Goal: Task Accomplishment & Management: Manage account settings

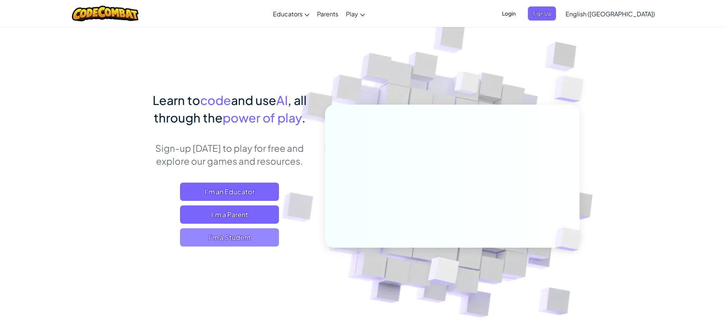
click at [223, 239] on span "I'm a Student" at bounding box center [229, 237] width 99 height 18
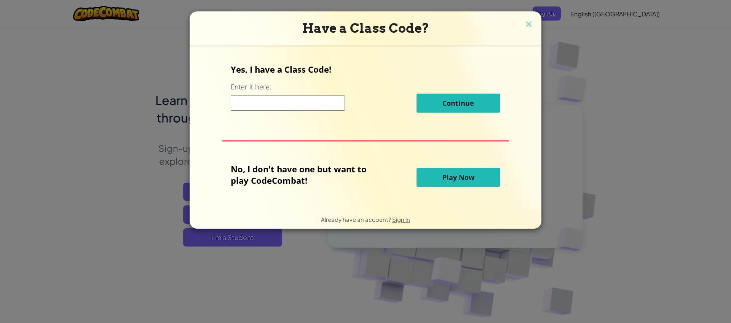
click at [440, 182] on button "Play Now" at bounding box center [458, 177] width 84 height 19
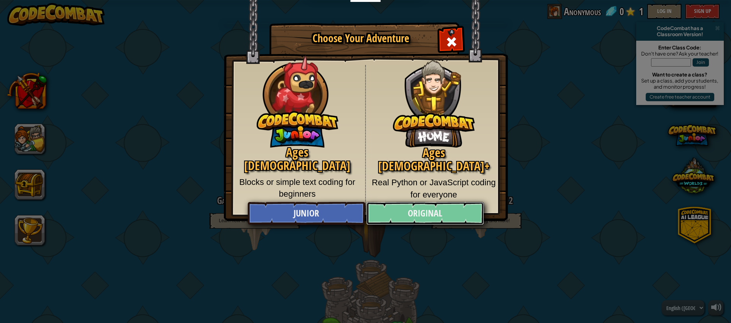
click at [435, 213] on link "Original" at bounding box center [424, 213] width 117 height 23
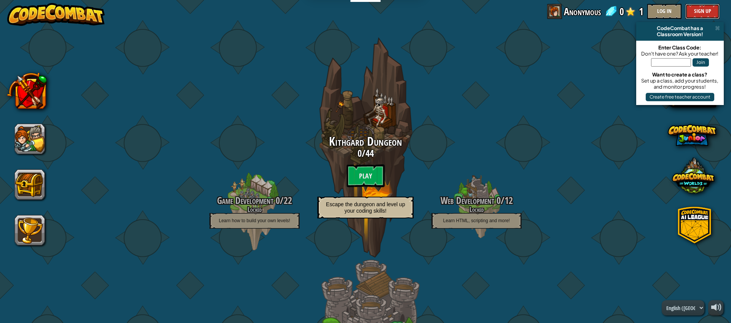
click at [699, 9] on button "Sign Up" at bounding box center [702, 11] width 34 height 15
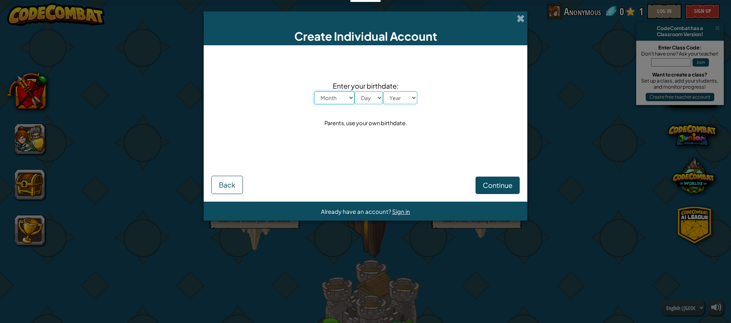
click at [336, 102] on select "Month January February March April May June July August September October Novem…" at bounding box center [334, 97] width 40 height 13
select select "2"
click at [314, 91] on select "Month January February March April May June July August September October Novem…" at bounding box center [334, 97] width 40 height 13
click at [365, 94] on select "Day 1 2 3 4 5 6 7 8 9 10 11 12 13 14 15 16 17 18 19 20 21 22 23 24 25 26 27 28 …" at bounding box center [368, 97] width 29 height 13
select select "22"
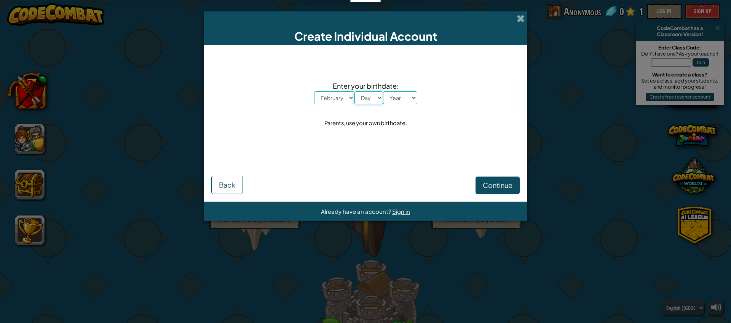
click at [354, 91] on select "Day 1 2 3 4 5 6 7 8 9 10 11 12 13 14 15 16 17 18 19 20 21 22 23 24 25 26 27 28 …" at bounding box center [368, 97] width 29 height 13
click at [400, 97] on select "Year 2025 2024 2023 2022 2021 2020 2019 2018 2017 2016 2015 2014 2013 2012 2011…" at bounding box center [400, 97] width 34 height 13
select select "1993"
click at [383, 91] on select "Year 2025 2024 2023 2022 2021 2020 2019 2018 2017 2016 2015 2014 2013 2012 2011…" at bounding box center [400, 97] width 34 height 13
click at [499, 181] on span "Continue" at bounding box center [498, 185] width 30 height 9
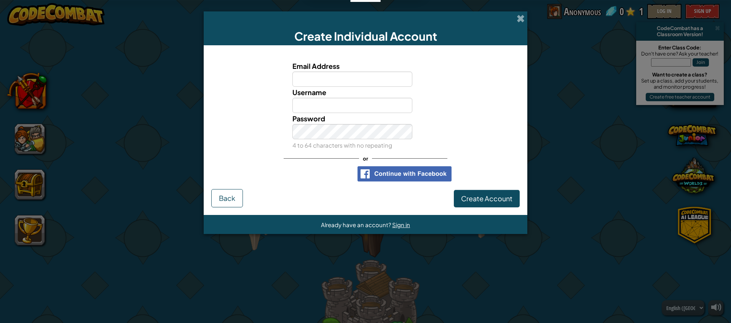
click at [334, 75] on input "Email Address" at bounding box center [352, 79] width 120 height 15
type input "[EMAIL_ADDRESS][DOMAIN_NAME]"
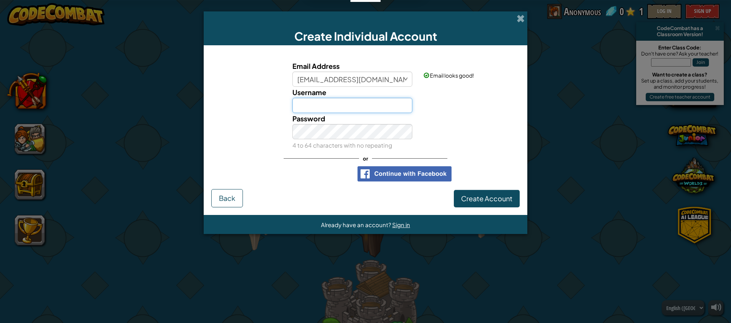
click at [311, 107] on input "Username" at bounding box center [352, 105] width 120 height 15
type input "Lopkey"
click at [475, 194] on span "Create Account" at bounding box center [486, 198] width 51 height 9
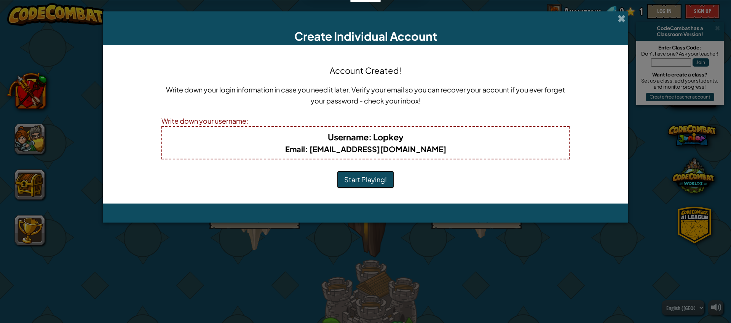
click at [359, 179] on button "Start Playing!" at bounding box center [365, 180] width 57 height 18
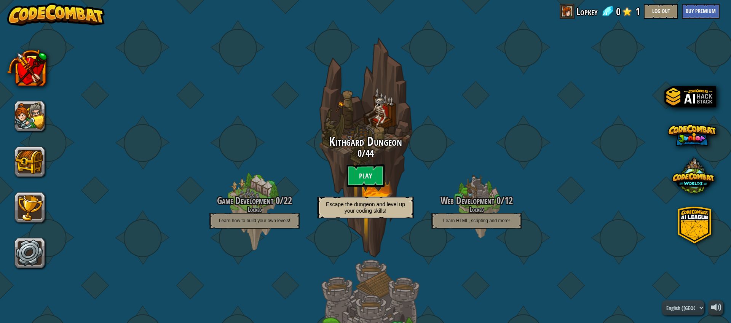
click at [361, 179] on btn "Play" at bounding box center [365, 175] width 38 height 23
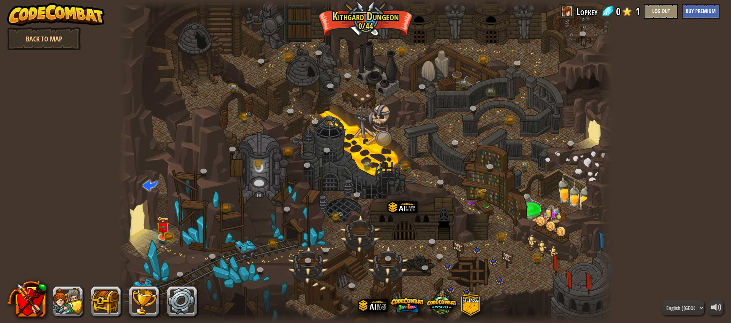
drag, startPoint x: 347, startPoint y: 239, endPoint x: 344, endPoint y: 193, distance: 45.4
click at [344, 193] on div at bounding box center [365, 161] width 494 height 323
click at [166, 236] on link at bounding box center [162, 235] width 15 height 15
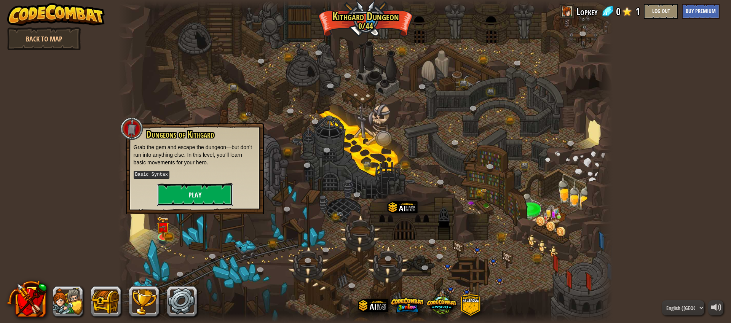
click at [181, 194] on button "Play" at bounding box center [195, 194] width 76 height 23
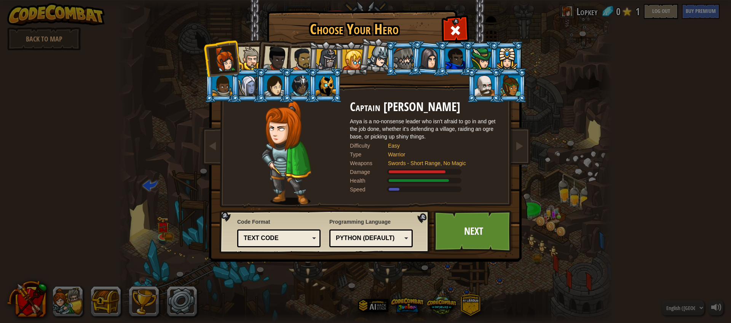
click at [284, 239] on div "Text code" at bounding box center [277, 238] width 66 height 9
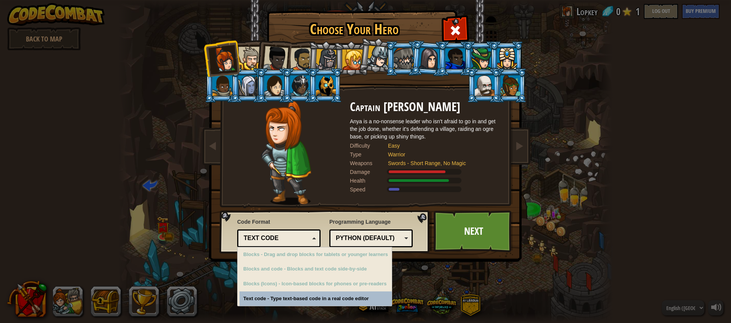
click at [339, 301] on div "Choose Your Hero 0 Captain [PERSON_NAME] is a no-nonsense leader who isn't afra…" at bounding box center [365, 161] width 731 height 323
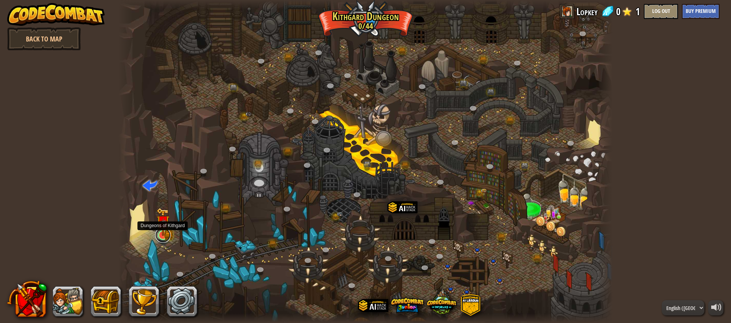
click at [166, 238] on link at bounding box center [162, 235] width 15 height 15
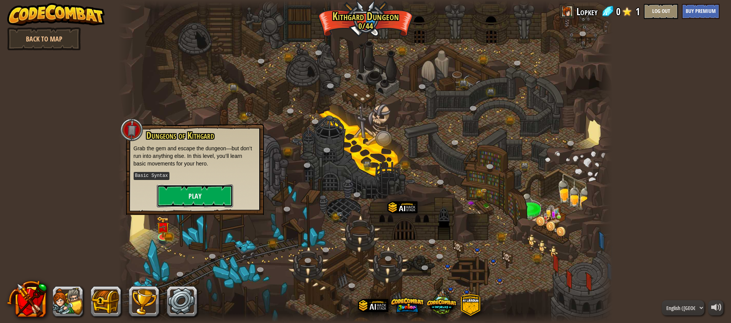
click at [184, 202] on button "Play" at bounding box center [195, 196] width 76 height 23
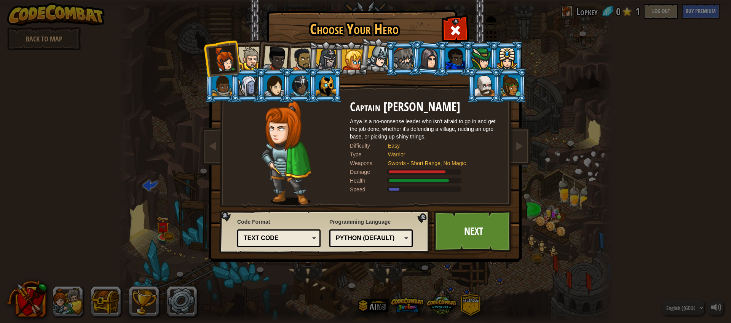
click at [378, 237] on div "Python (Default)" at bounding box center [369, 238] width 66 height 9
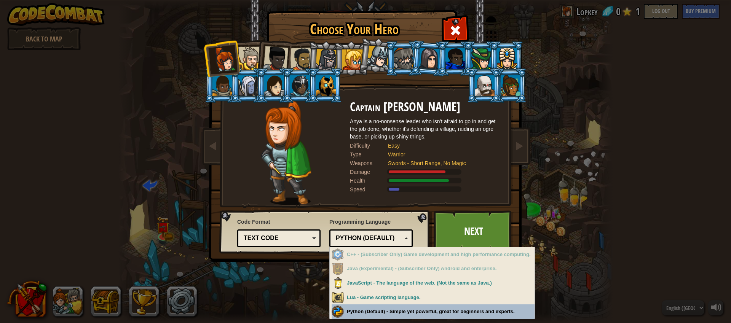
click at [369, 306] on div "Choose Your Hero 0 Captain [PERSON_NAME] is a no-nonsense leader who isn't afra…" at bounding box center [365, 161] width 731 height 323
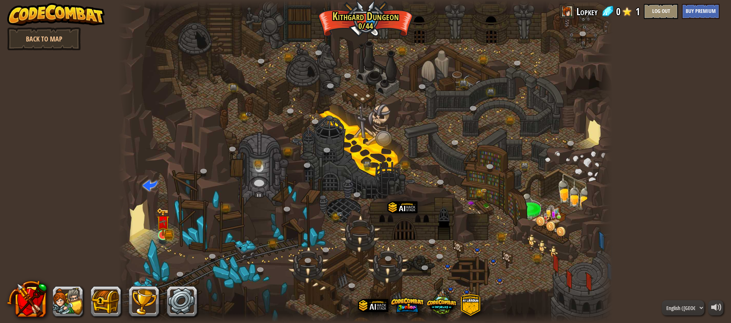
click at [164, 234] on img at bounding box center [162, 222] width 13 height 29
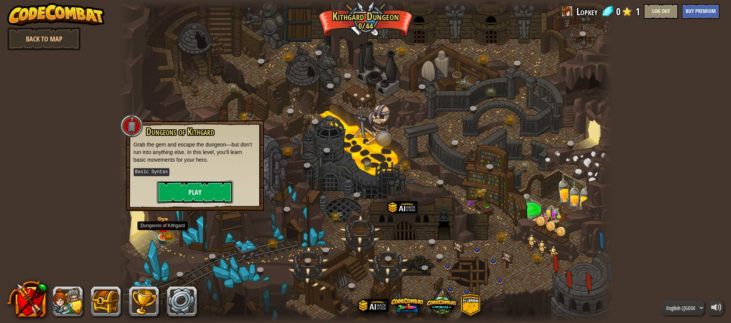
click at [184, 193] on button "Play" at bounding box center [195, 192] width 76 height 23
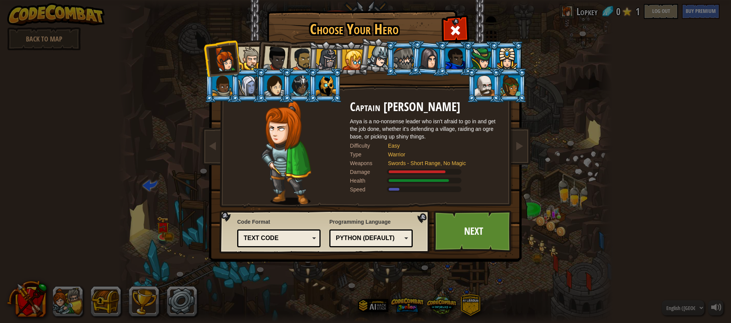
click at [246, 59] on div at bounding box center [249, 58] width 23 height 23
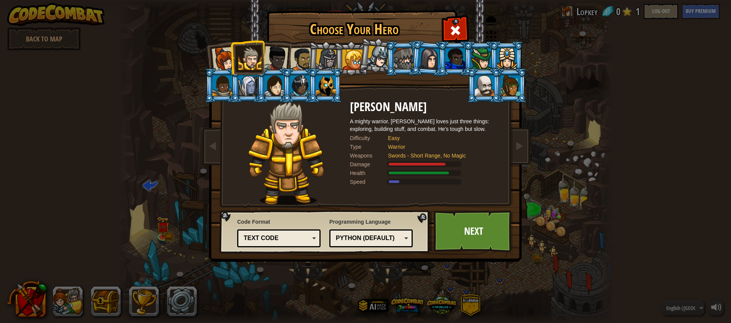
click at [218, 90] on div at bounding box center [222, 85] width 20 height 21
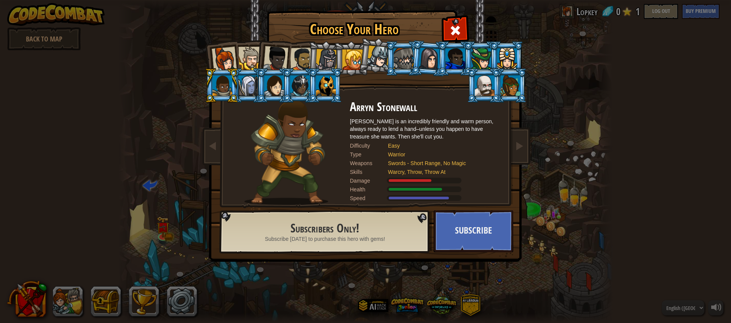
click at [326, 91] on div at bounding box center [326, 85] width 20 height 21
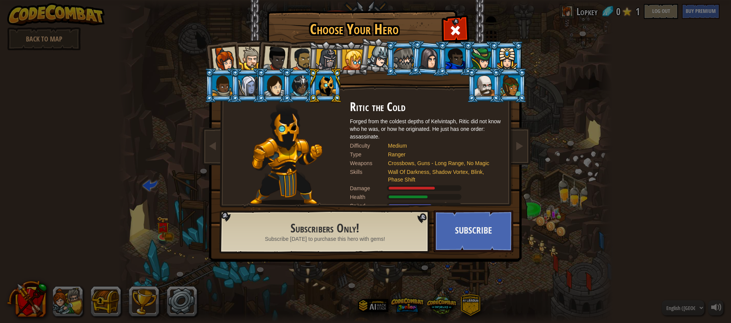
click at [349, 61] on div at bounding box center [352, 59] width 21 height 21
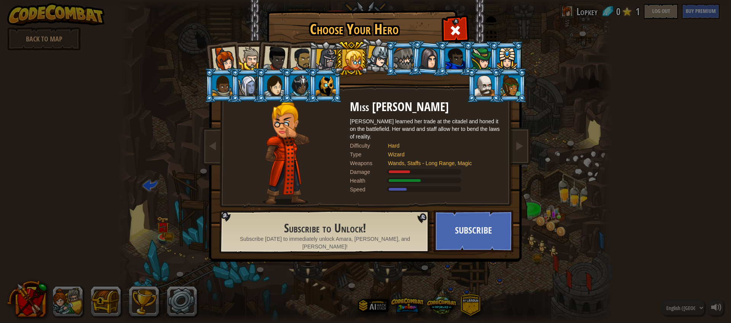
click at [220, 61] on div at bounding box center [224, 59] width 25 height 25
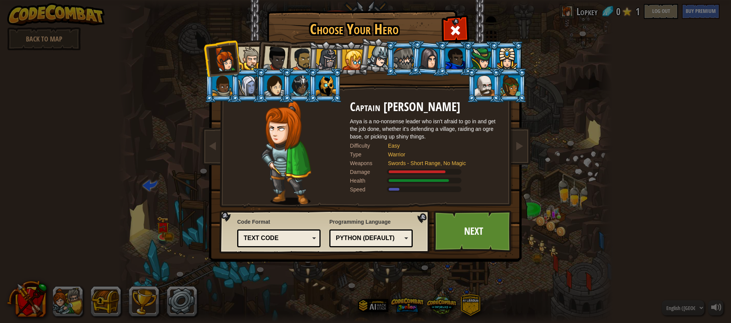
click at [302, 57] on div at bounding box center [302, 60] width 24 height 24
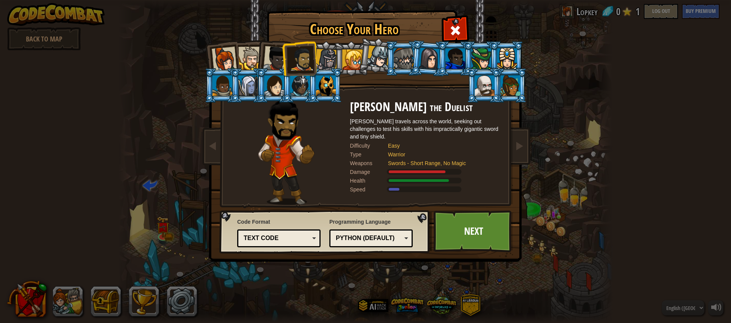
click at [223, 57] on div at bounding box center [224, 59] width 25 height 25
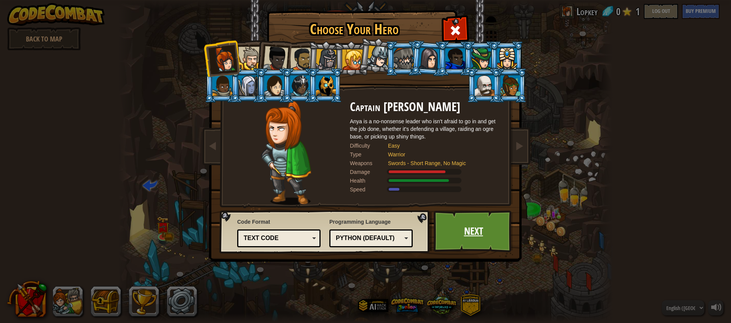
click at [468, 230] on link "Next" at bounding box center [474, 232] width 80 height 42
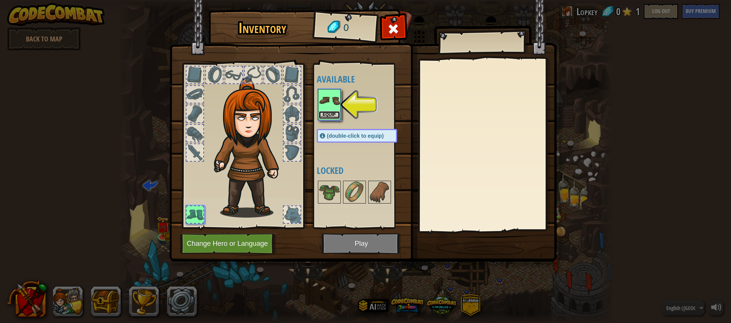
click at [326, 117] on button "Equip" at bounding box center [329, 115] width 21 height 8
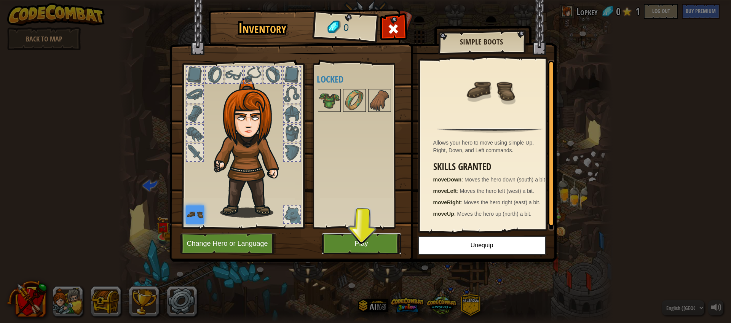
click at [364, 247] on button "Play" at bounding box center [362, 243] width 80 height 21
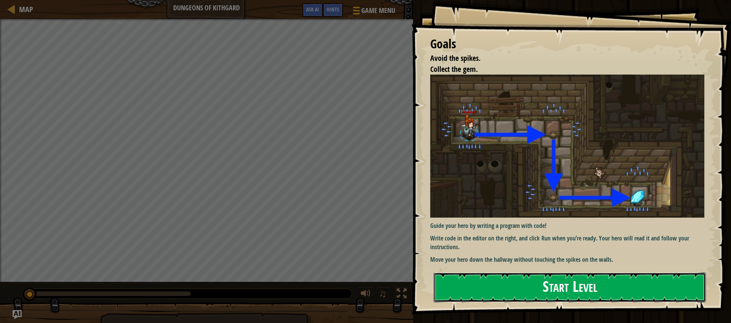
click at [540, 292] on button "Start Level" at bounding box center [570, 288] width 272 height 30
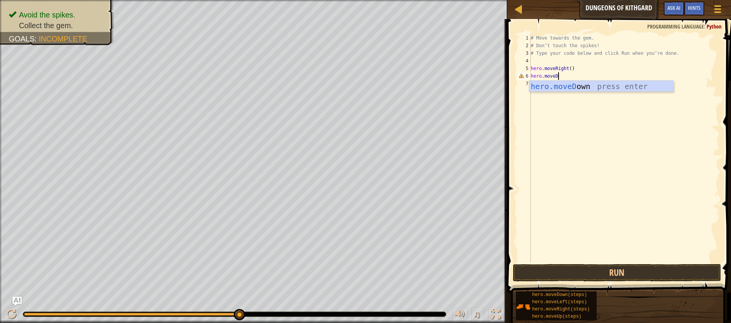
scroll to position [3, 2]
type textarea "hero.moveDown()"
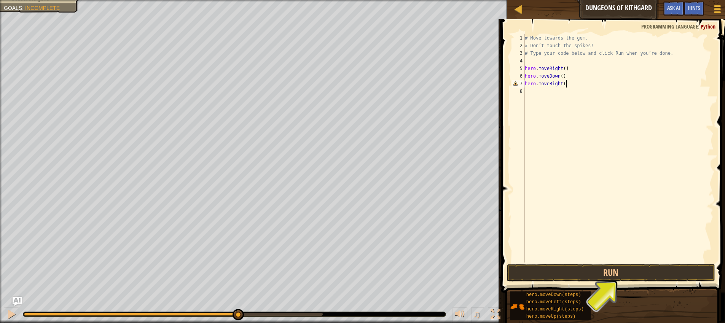
scroll to position [3, 3]
type textarea "hero.moveRight()"
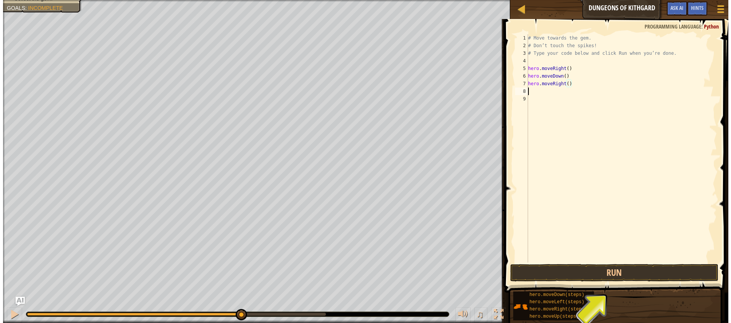
scroll to position [3, 0]
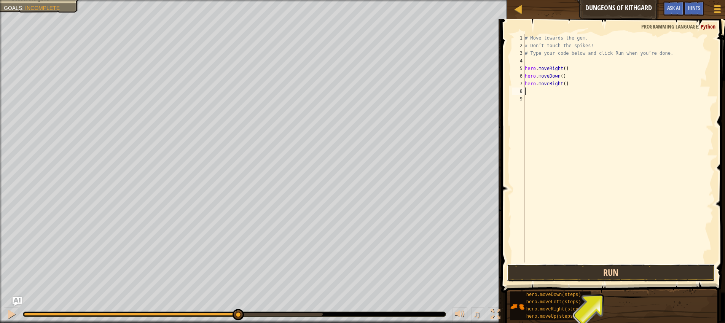
click at [614, 273] on button "Run" at bounding box center [611, 273] width 208 height 18
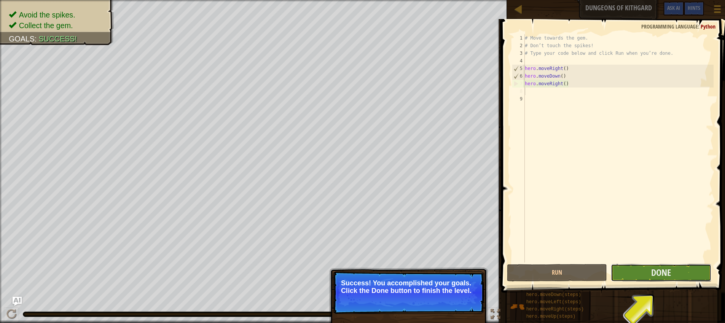
click at [674, 274] on button "Done" at bounding box center [661, 273] width 100 height 18
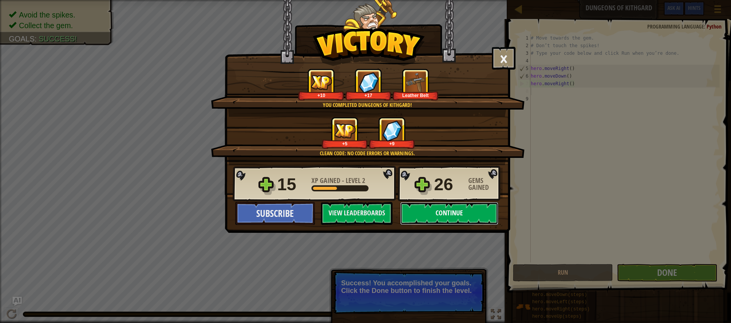
click at [441, 212] on button "Continue" at bounding box center [449, 213] width 98 height 23
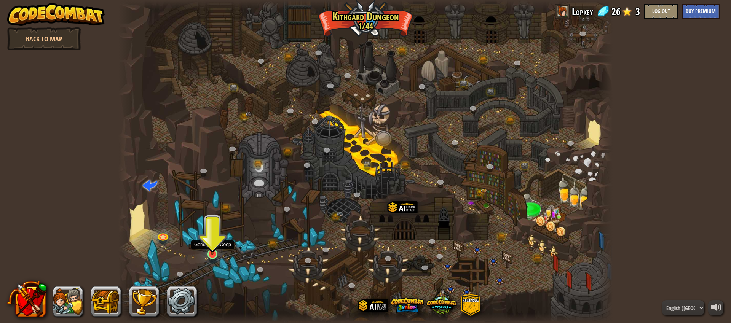
click at [212, 255] on img at bounding box center [212, 241] width 13 height 30
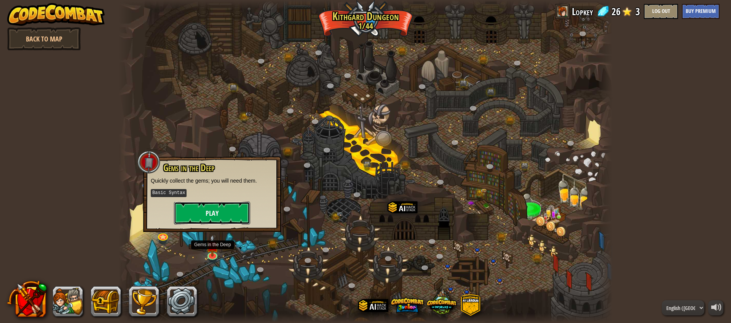
click at [207, 210] on button "Play" at bounding box center [212, 213] width 76 height 23
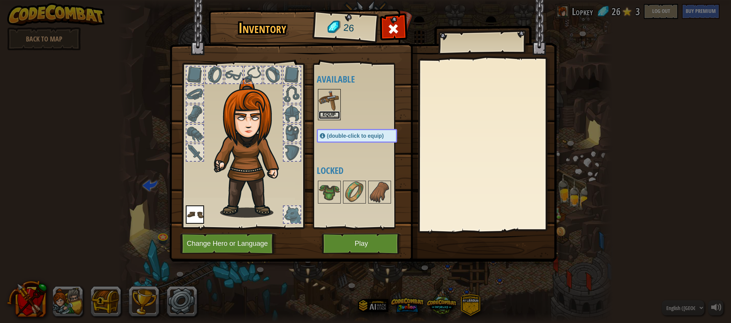
click at [327, 113] on button "Equip" at bounding box center [329, 115] width 21 height 8
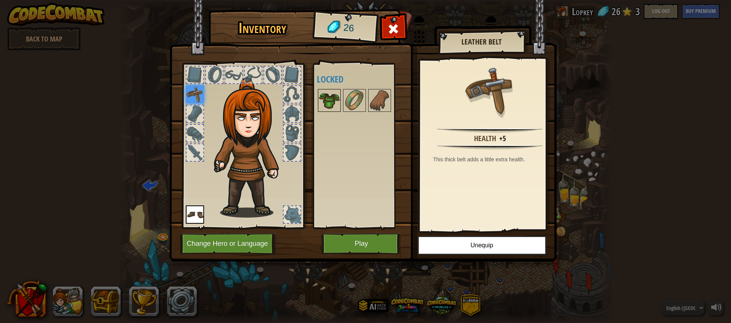
click at [329, 94] on img at bounding box center [329, 100] width 21 height 21
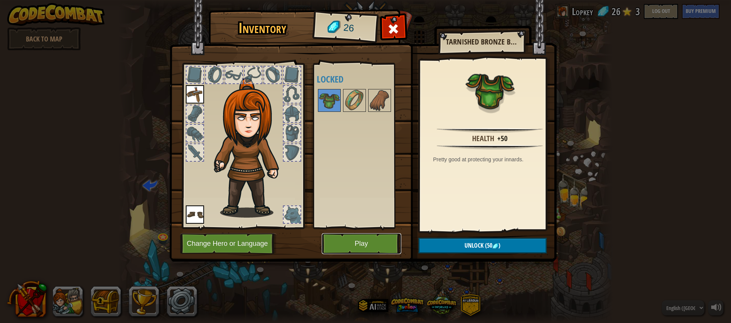
click at [363, 244] on button "Play" at bounding box center [362, 243] width 80 height 21
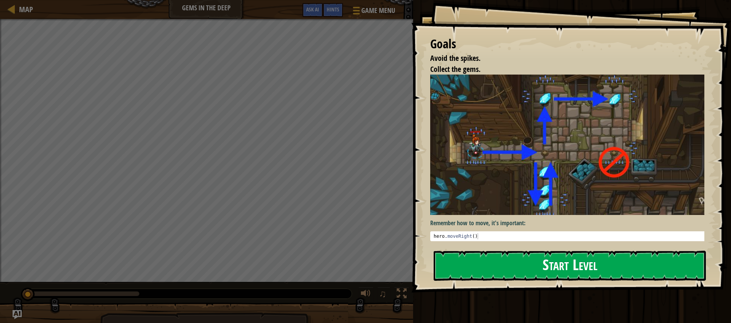
click at [560, 266] on button "Start Level" at bounding box center [570, 266] width 272 height 30
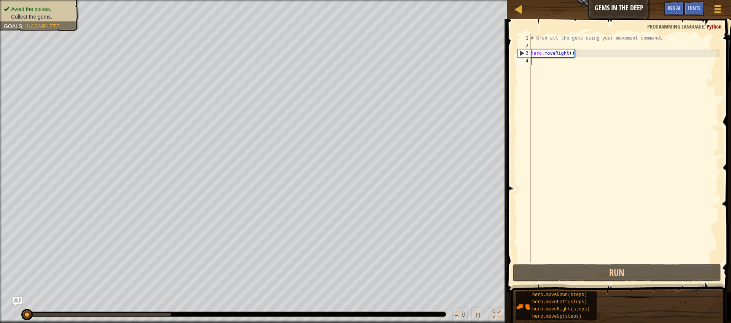
click at [566, 53] on div "# Grab all the gems using your movement commands. hero . moveRight ( )" at bounding box center [624, 156] width 190 height 244
type textarea "hero.moveRight()"
drag, startPoint x: 585, startPoint y: 56, endPoint x: 523, endPoint y: 55, distance: 62.8
click at [523, 55] on div "hero.moveRight() 1 2 3 4 # Grab all the gems using your movement commands. hero…" at bounding box center [617, 148] width 203 height 228
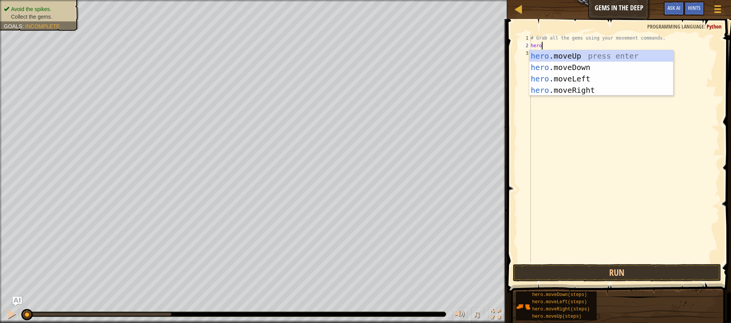
scroll to position [3, 1]
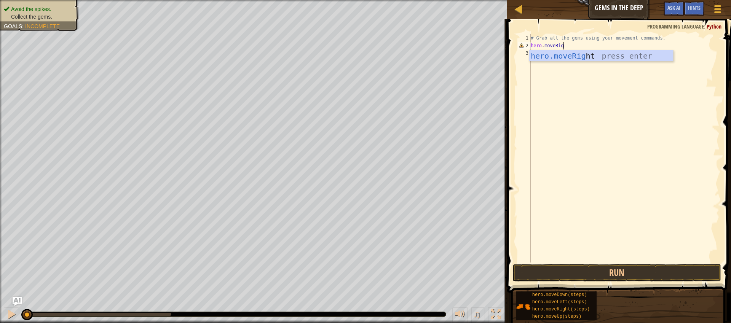
type textarea "hero.moveRight"
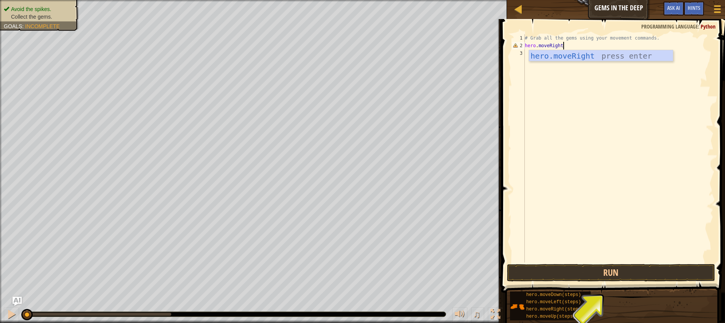
scroll to position [3, 0]
type textarea "hero.moveDown()"
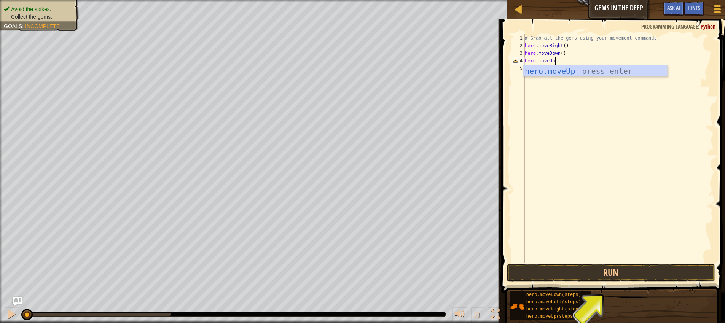
scroll to position [3, 2]
type textarea "hero.moveUp()"
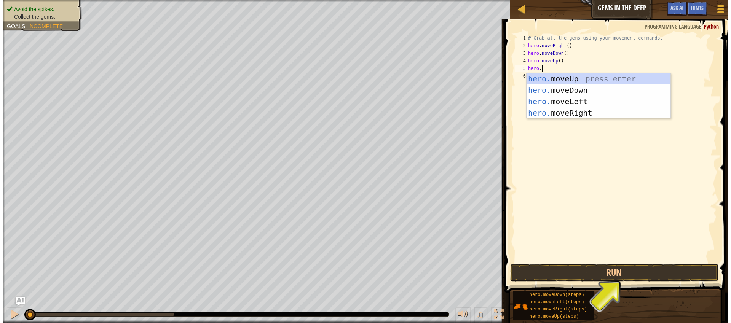
scroll to position [3, 1]
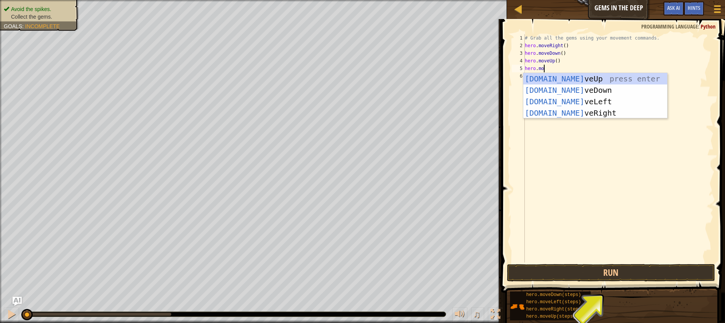
type textarea "hero.mov"
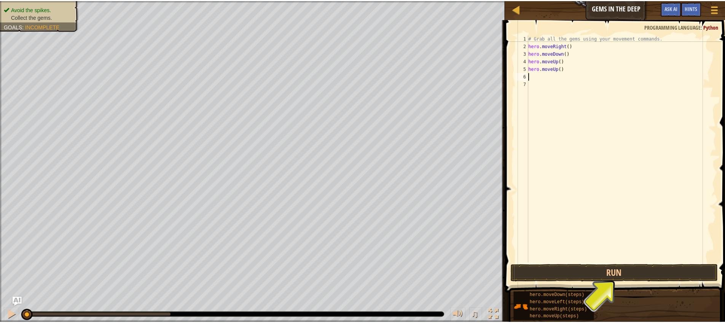
scroll to position [3, 0]
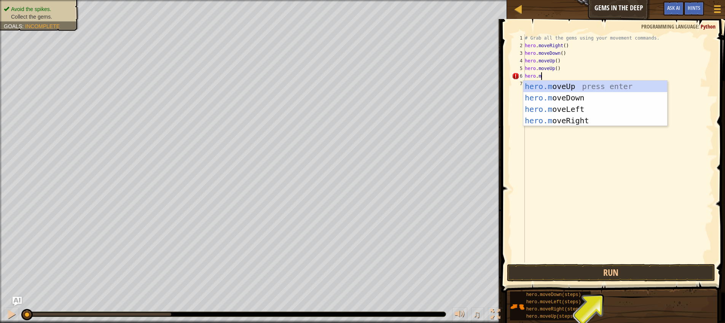
type textarea "hero.moveR"
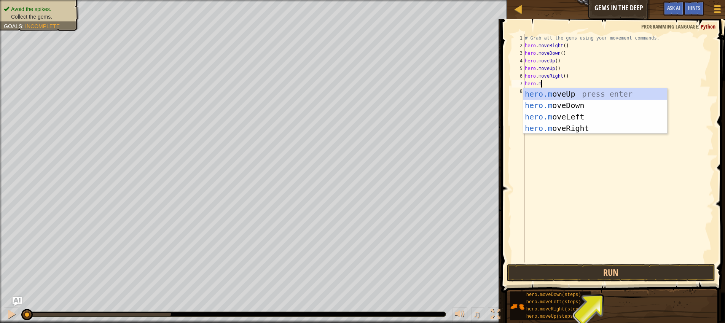
scroll to position [3, 2]
type textarea "hero.moveD"
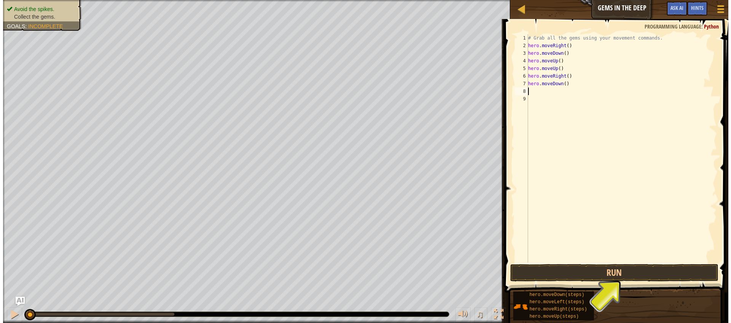
scroll to position [3, 0]
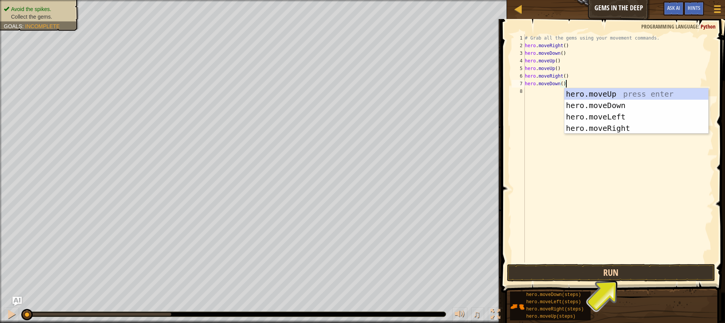
type textarea "hero.moveDown()"
click at [621, 274] on button "Run" at bounding box center [611, 273] width 208 height 18
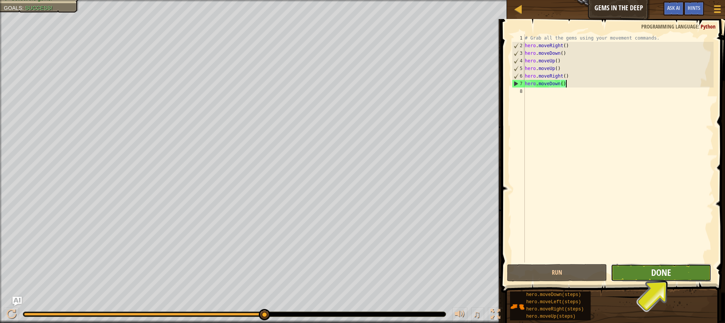
click at [657, 276] on span "Done" at bounding box center [661, 272] width 20 height 12
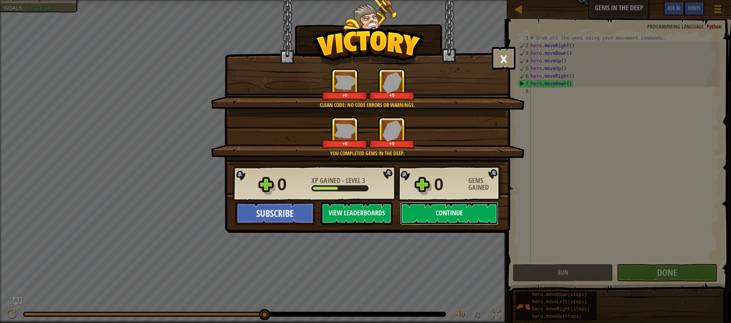
click at [443, 214] on button "Continue" at bounding box center [449, 213] width 98 height 23
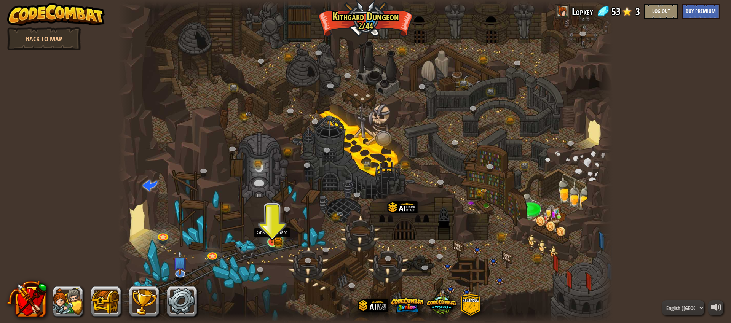
click at [274, 238] on img at bounding box center [272, 229] width 13 height 29
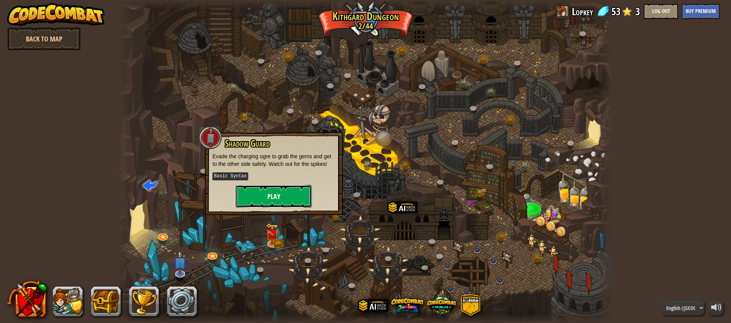
click at [269, 185] on button "Play" at bounding box center [274, 196] width 76 height 23
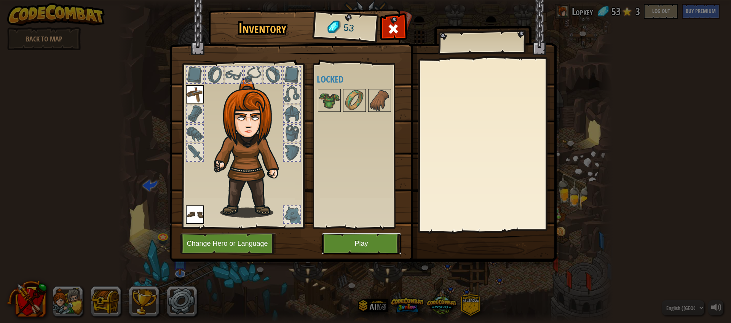
click at [367, 248] on button "Play" at bounding box center [362, 243] width 80 height 21
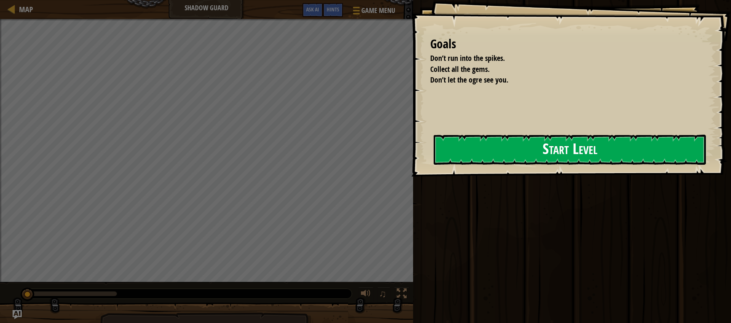
click at [567, 148] on button "Start Level" at bounding box center [570, 150] width 272 height 30
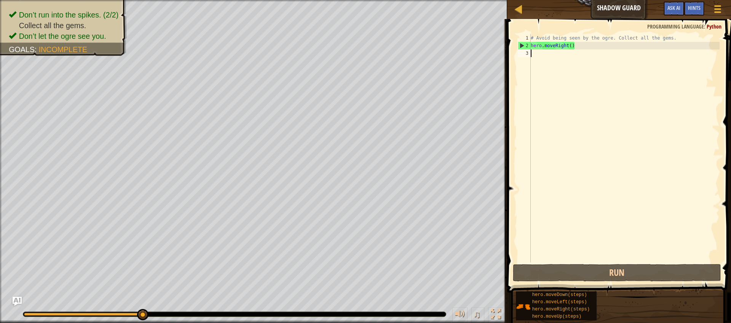
click at [547, 54] on div "# Avoid being seen by the ogre. Collect all the gems. hero . moveRight ( )" at bounding box center [624, 156] width 190 height 244
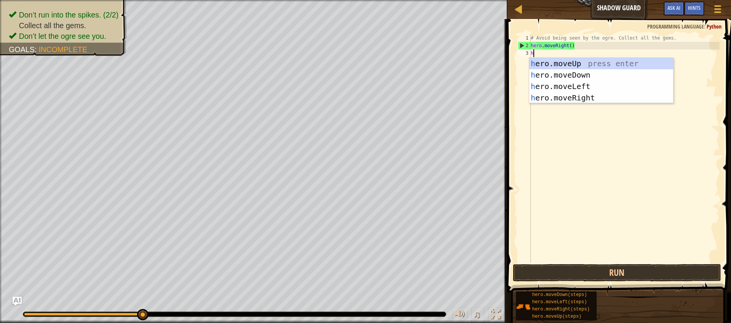
scroll to position [3, 0]
type textarea "her"
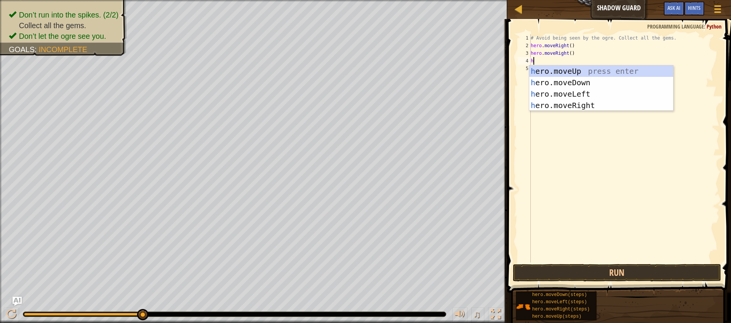
type textarea "her"
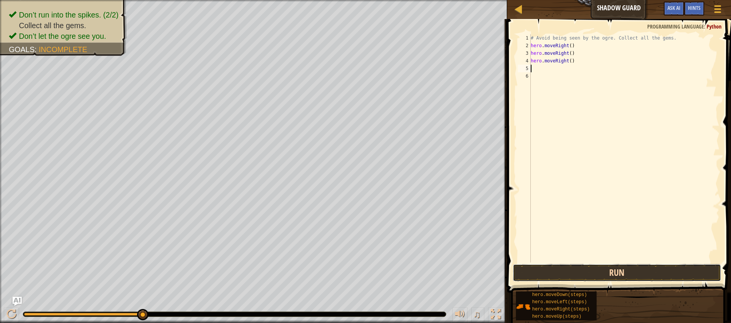
click at [622, 267] on button "Run" at bounding box center [617, 273] width 208 height 18
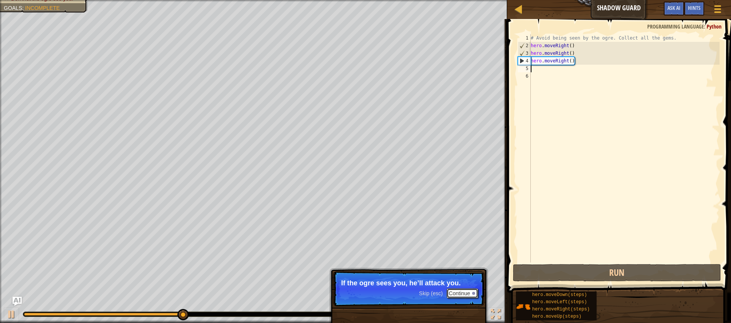
click at [461, 294] on button "Continue" at bounding box center [463, 294] width 32 height 10
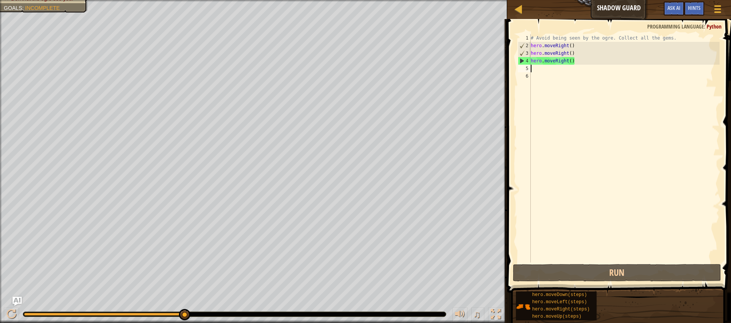
click at [532, 67] on div "# Avoid being seen by the ogre. Collect all the gems. hero . moveRight ( ) hero…" at bounding box center [624, 156] width 190 height 244
click at [524, 7] on link "Map" at bounding box center [524, 9] width 4 height 10
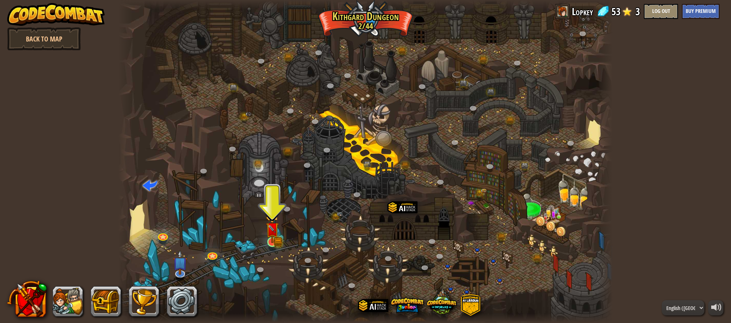
click at [276, 242] on img at bounding box center [272, 229] width 13 height 29
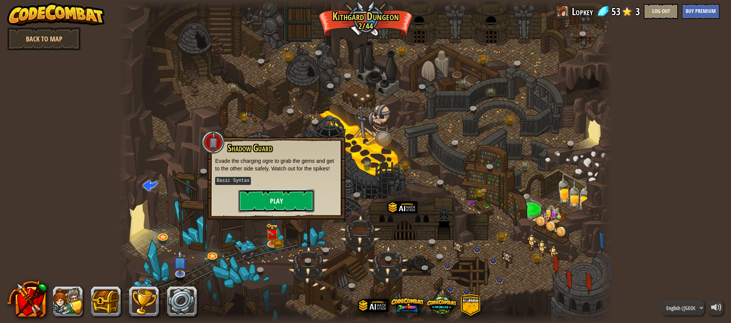
click at [278, 197] on button "Play" at bounding box center [276, 201] width 76 height 23
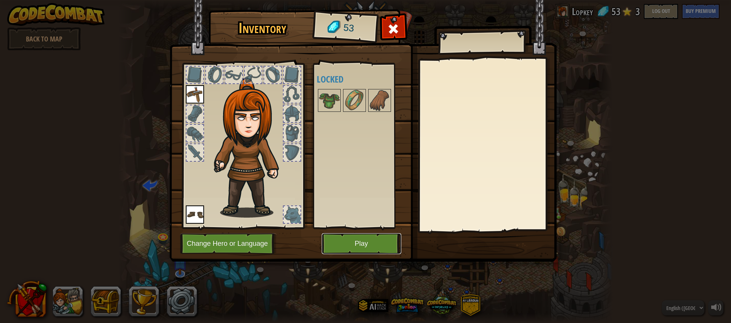
click at [352, 250] on button "Play" at bounding box center [362, 243] width 80 height 21
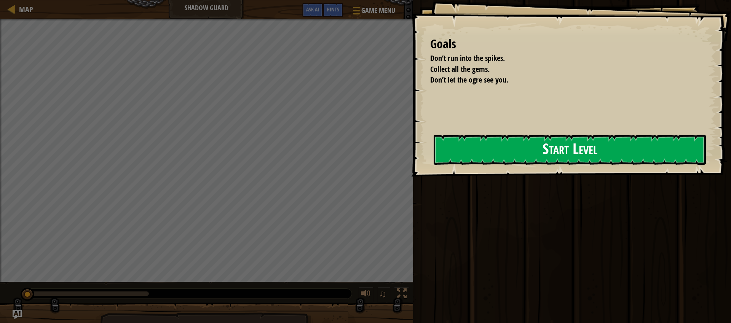
click at [507, 154] on button "Start Level" at bounding box center [570, 150] width 272 height 30
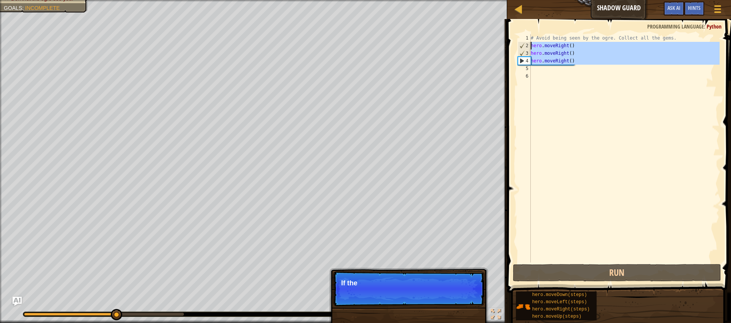
drag, startPoint x: 546, startPoint y: 71, endPoint x: 530, endPoint y: 48, distance: 27.3
click at [530, 48] on div "1 2 3 4 5 6 # Avoid being seen by the ogre. Collect all the gems. hero . moveRi…" at bounding box center [617, 148] width 203 height 228
type textarea "hero.moveRight() hero.moveRight()"
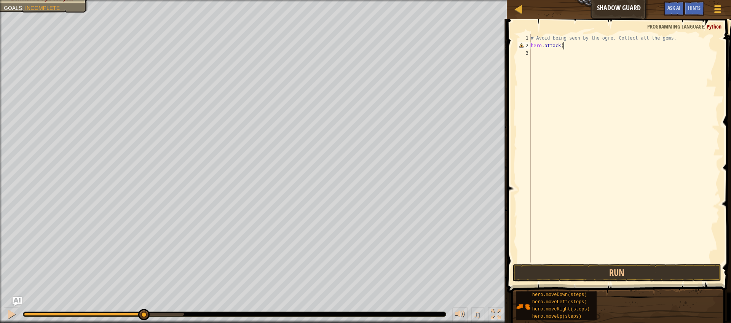
scroll to position [3, 2]
type textarea "hero.attack()"
click at [617, 278] on button "Run" at bounding box center [617, 273] width 208 height 18
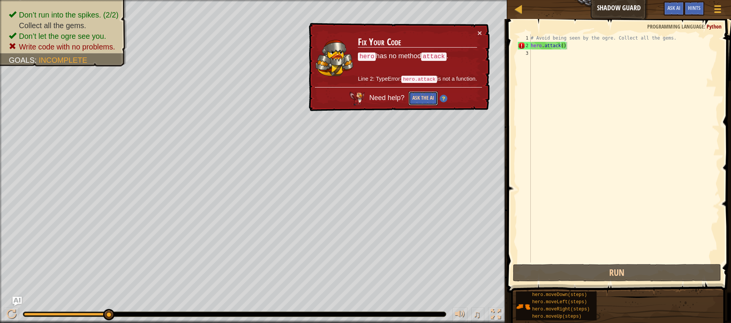
click at [416, 101] on button "Ask the AI" at bounding box center [422, 98] width 29 height 14
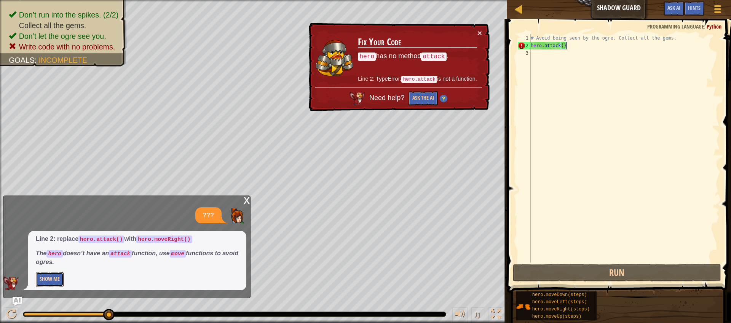
click at [56, 280] on button "Show Me" at bounding box center [50, 280] width 28 height 14
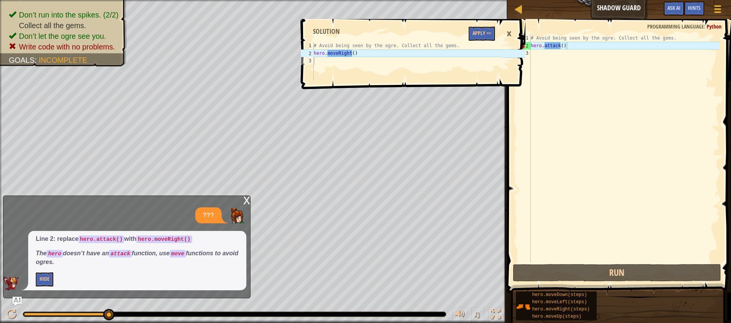
click at [512, 33] on div "×" at bounding box center [508, 34] width 13 height 18
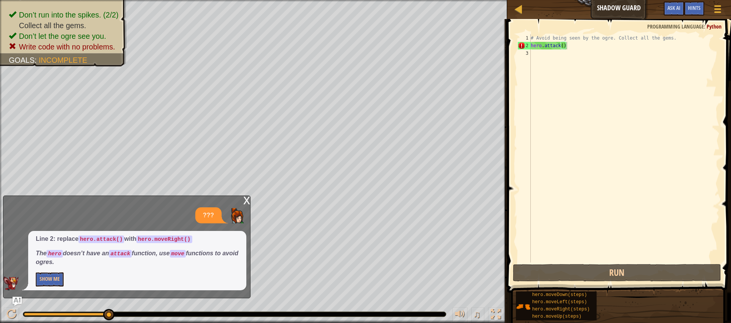
click at [244, 202] on div "x" at bounding box center [246, 200] width 7 height 8
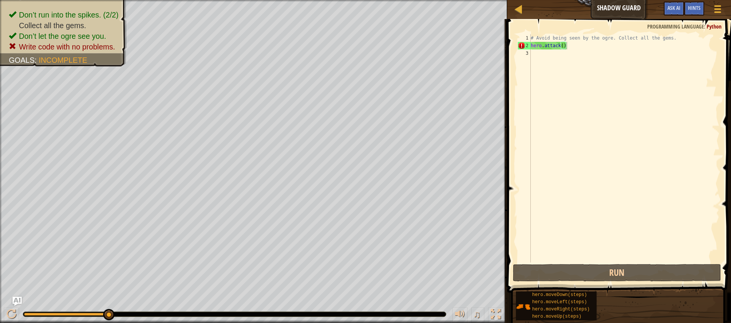
scroll to position [3, 0]
drag, startPoint x: 573, startPoint y: 50, endPoint x: 508, endPoint y: 48, distance: 64.7
click at [508, 48] on div "1 2 3 # Avoid being seen by the ogre. Collect all the gems. hero . attack ( ) ה…" at bounding box center [618, 171] width 226 height 296
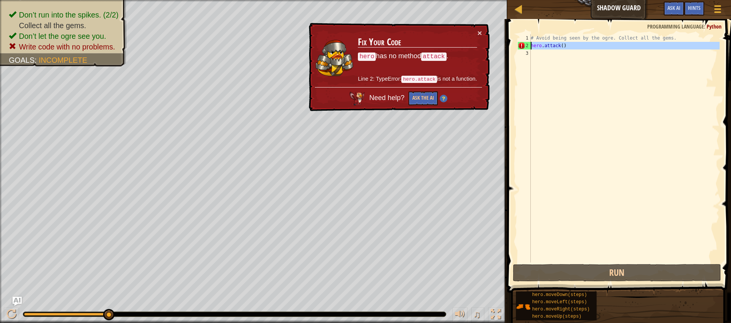
drag, startPoint x: 576, startPoint y: 46, endPoint x: 518, endPoint y: 46, distance: 58.2
click at [518, 46] on div "hero.attack() 1 2 3 # Avoid being seen by the ogre. Collect all the gems. hero …" at bounding box center [617, 148] width 203 height 228
type textarea "hero.attack()"
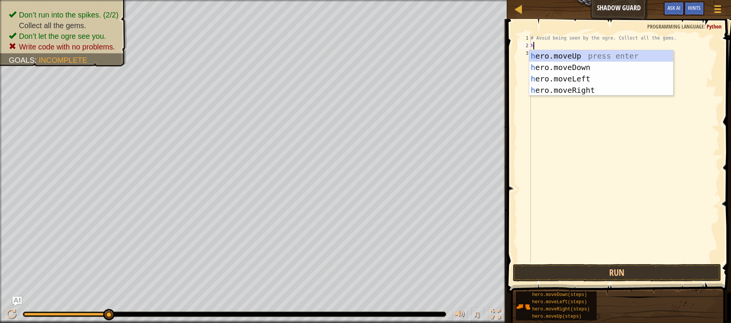
type textarea "hero."
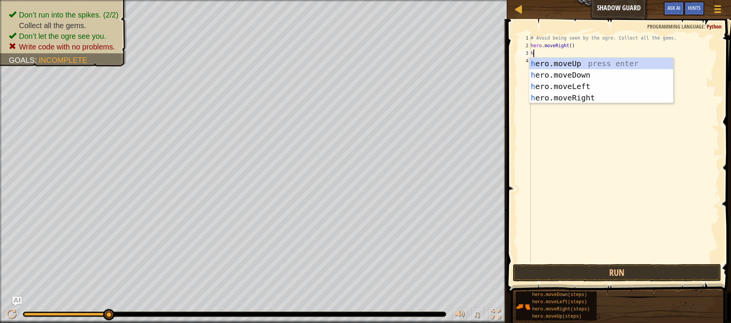
type textarea "hero"
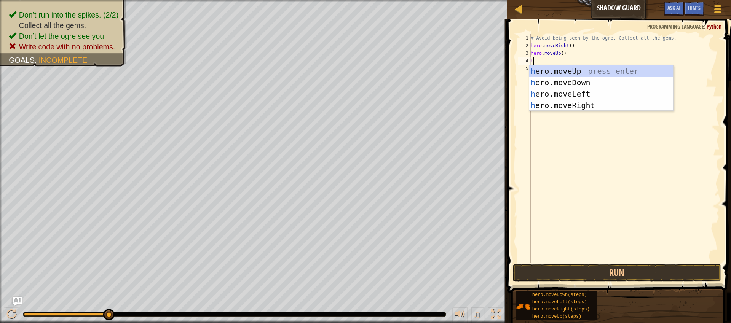
type textarea "hero"
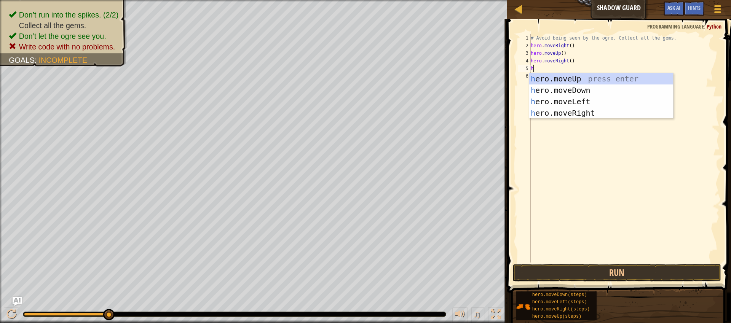
type textarea "hero"
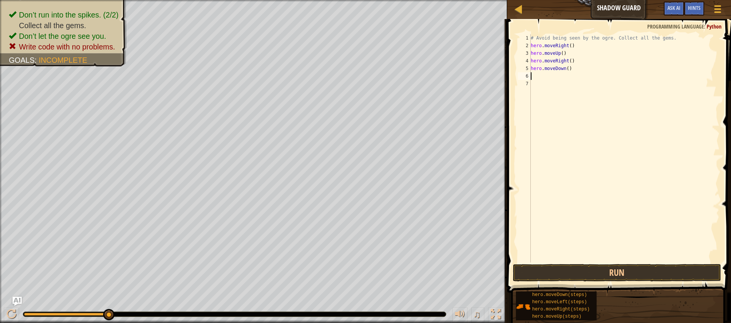
type textarea "her"
click at [617, 273] on button "Run" at bounding box center [617, 273] width 208 height 18
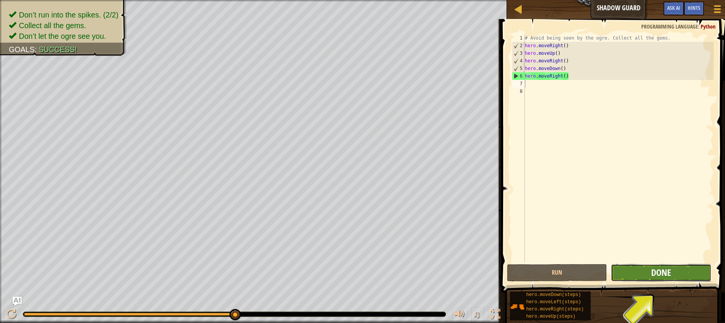
click at [671, 273] on button "Done" at bounding box center [661, 273] width 100 height 18
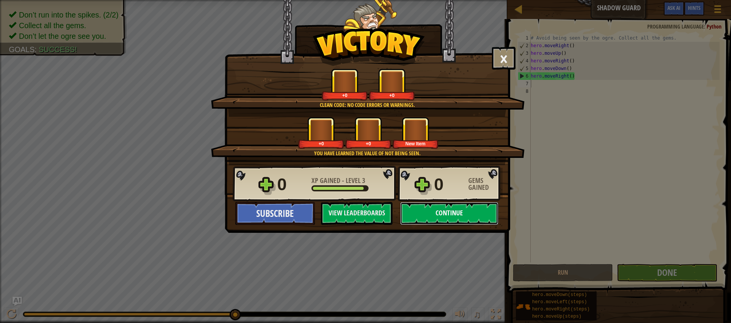
click at [439, 217] on button "Continue" at bounding box center [449, 213] width 98 height 23
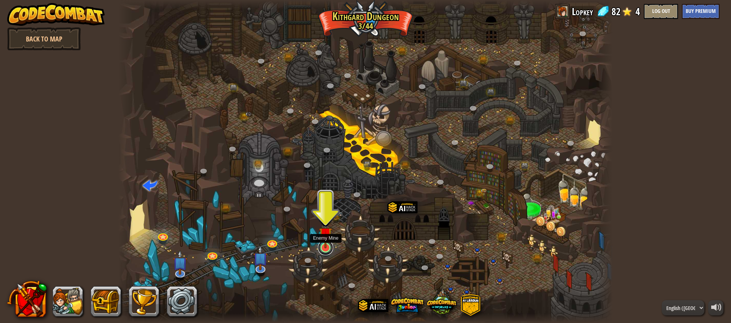
click at [324, 249] on link at bounding box center [325, 247] width 15 height 15
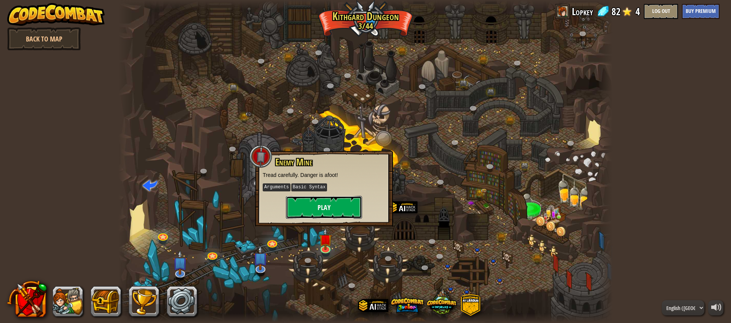
click at [322, 209] on button "Play" at bounding box center [324, 207] width 76 height 23
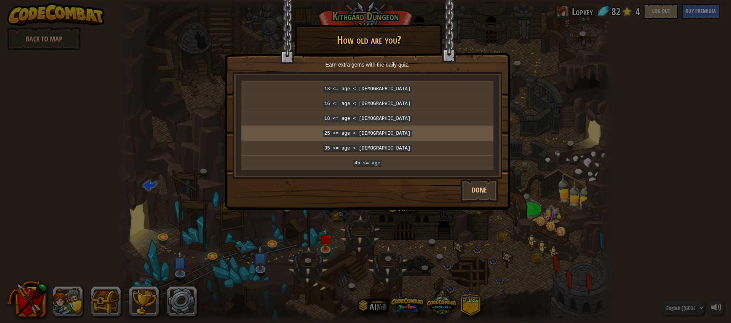
click at [359, 130] on code "25 <= age < [DEMOGRAPHIC_DATA]" at bounding box center [367, 133] width 89 height 7
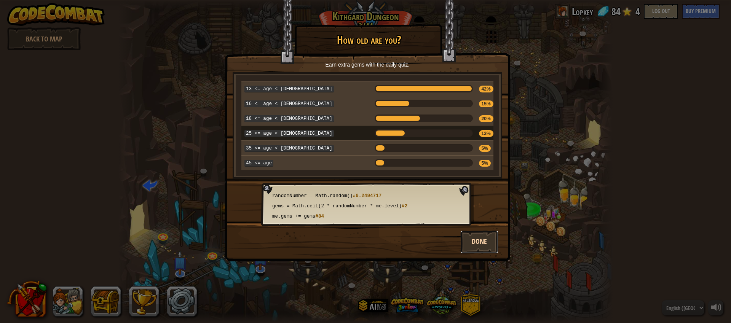
click at [481, 242] on button "Done" at bounding box center [479, 242] width 38 height 23
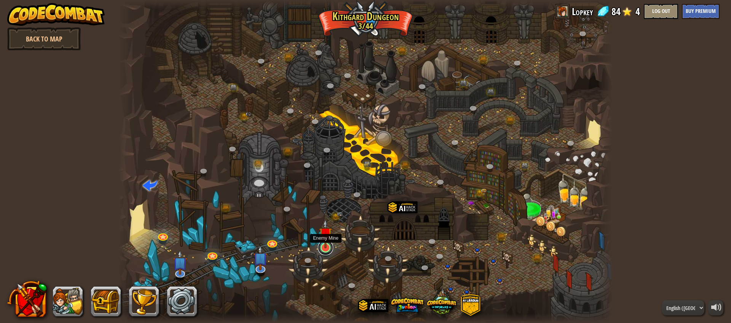
click at [321, 251] on link at bounding box center [325, 247] width 15 height 15
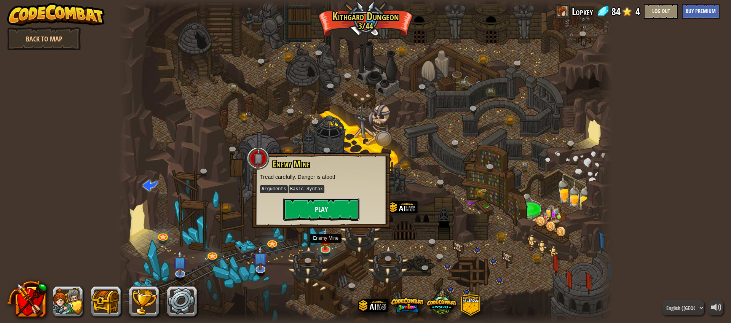
click at [316, 217] on button "Play" at bounding box center [321, 209] width 76 height 23
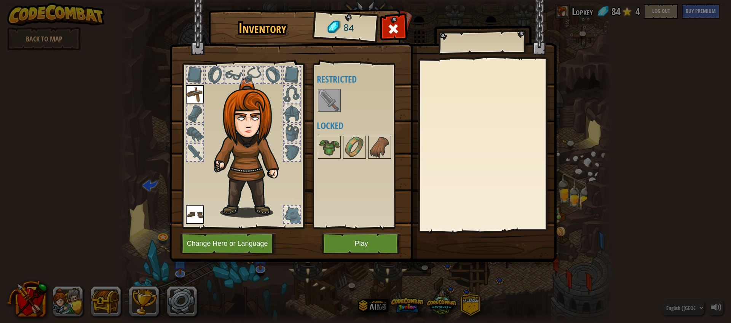
click at [333, 102] on img at bounding box center [329, 100] width 21 height 21
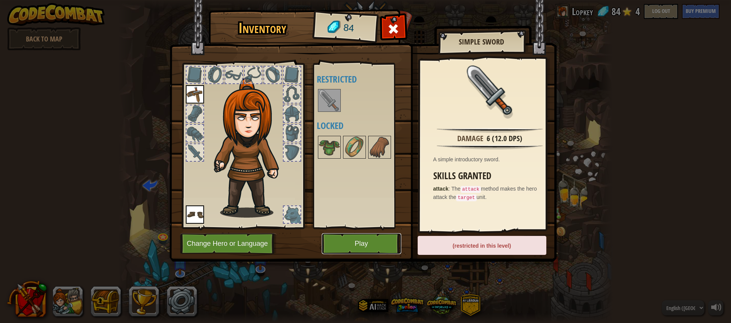
click at [358, 241] on button "Play" at bounding box center [362, 243] width 80 height 21
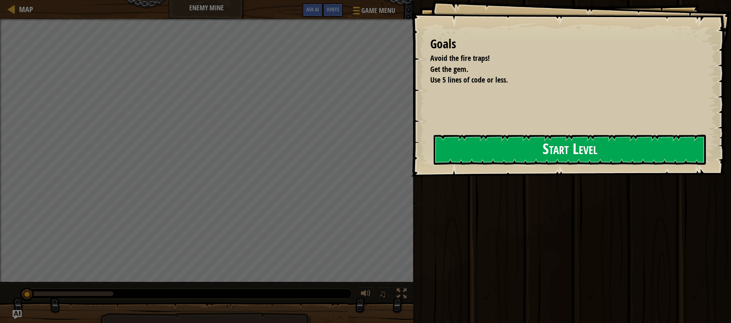
click at [572, 151] on button "Start Level" at bounding box center [570, 150] width 272 height 30
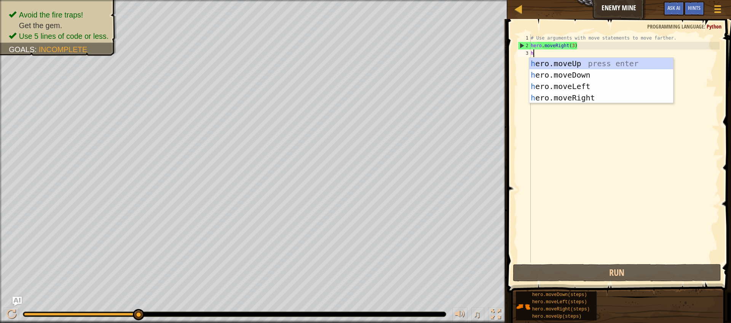
scroll to position [3, 0]
type textarea "hero"
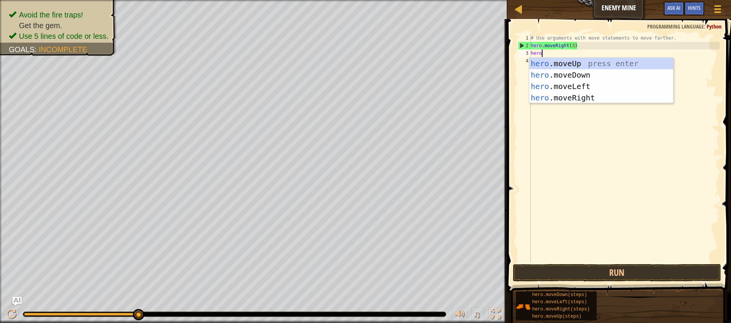
scroll to position [3, 0]
click at [572, 96] on div "hero .moveUp press enter hero .moveDown press enter hero .moveLeft press enter …" at bounding box center [601, 92] width 144 height 69
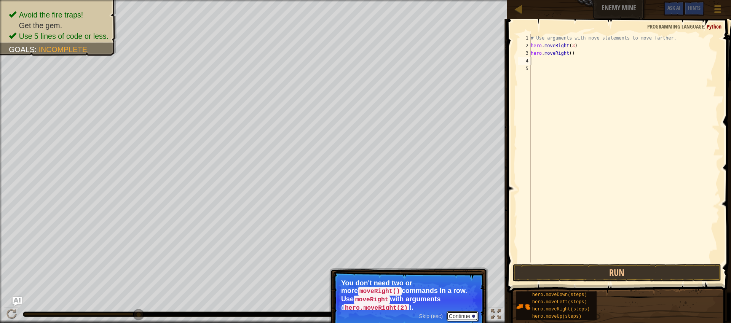
click at [461, 317] on button "Continue" at bounding box center [463, 316] width 32 height 10
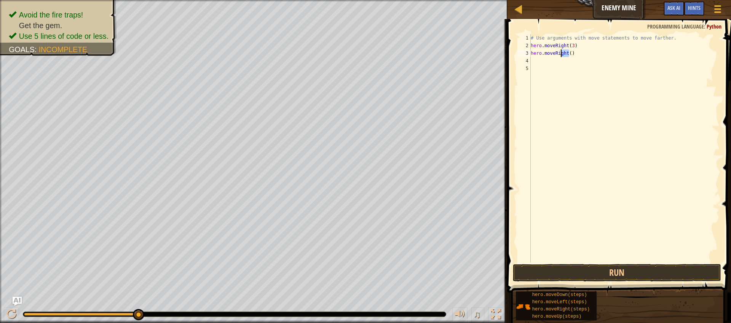
drag, startPoint x: 569, startPoint y: 53, endPoint x: 556, endPoint y: 54, distance: 13.4
click at [556, 54] on div "# Use arguments with move statements to move farther. hero . moveRight ( 3 ) he…" at bounding box center [624, 156] width 190 height 244
type textarea "hero.moveUp(1)"
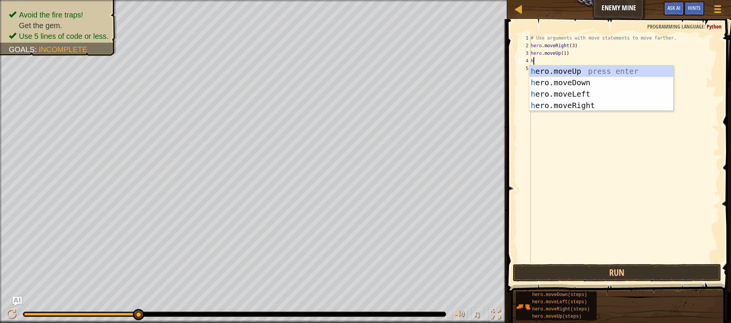
type textarea "hero"
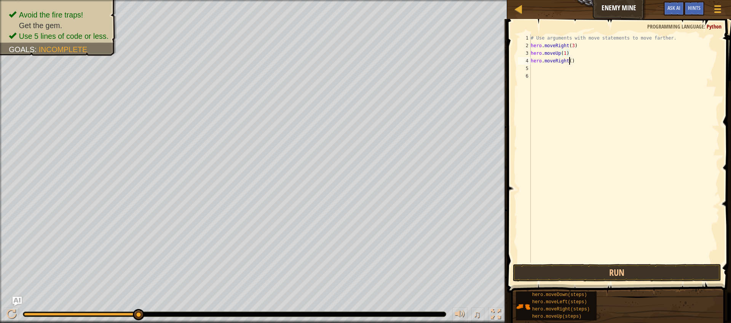
type textarea "hero.moveRight(1)"
type textarea "hero.moveDown(3)"
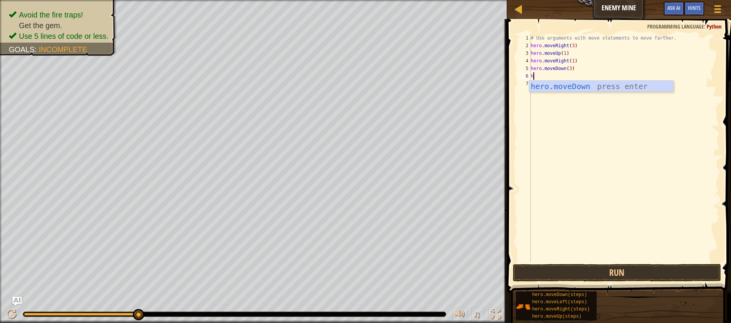
type textarea "hero"
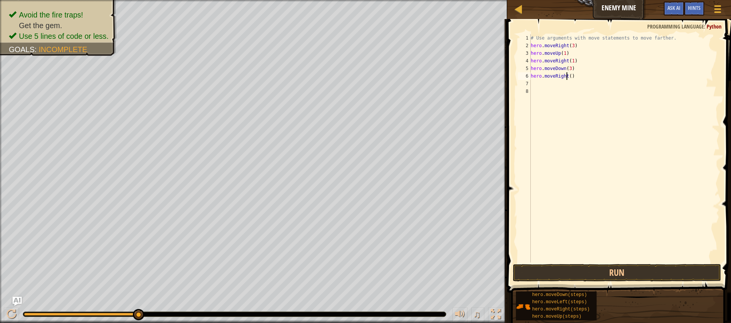
type textarea "hero.moveRight(2)"
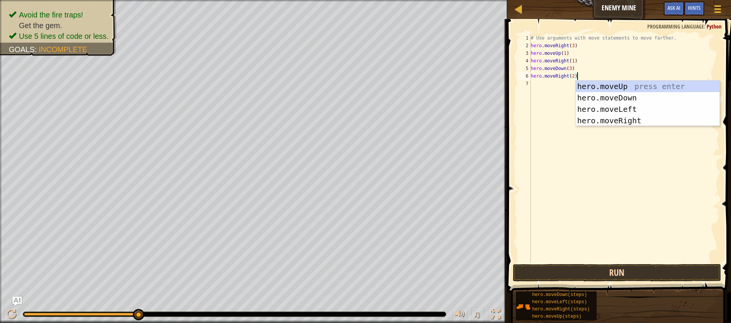
type textarea "hero.moveRight(2)"
click at [628, 277] on button "Run" at bounding box center [617, 273] width 208 height 18
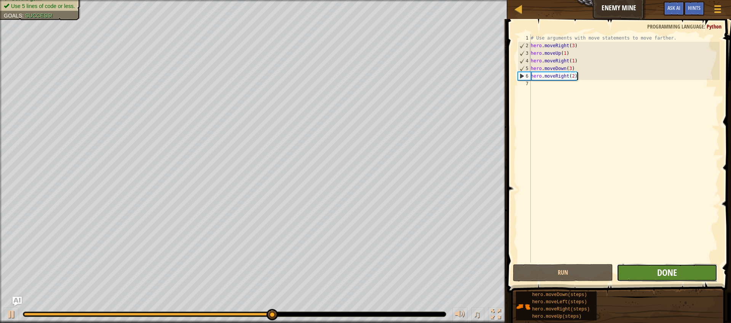
click at [667, 277] on span "Done" at bounding box center [667, 272] width 20 height 12
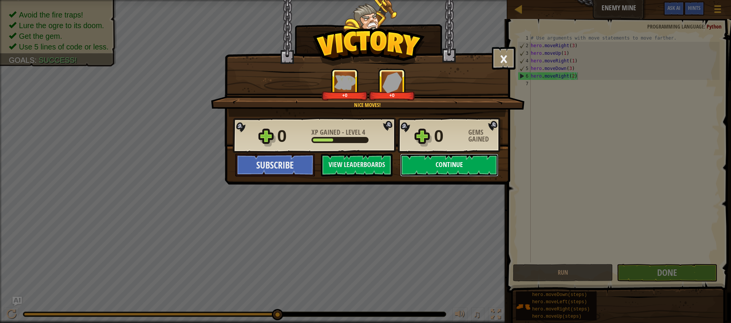
click at [446, 167] on button "Continue" at bounding box center [449, 165] width 98 height 23
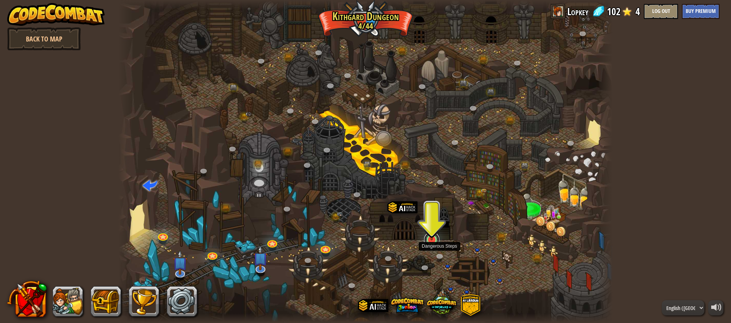
click at [434, 242] on link at bounding box center [431, 239] width 15 height 15
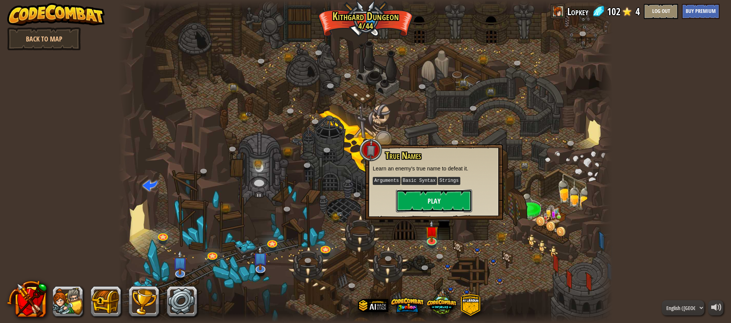
click at [425, 204] on button "Play" at bounding box center [434, 201] width 76 height 23
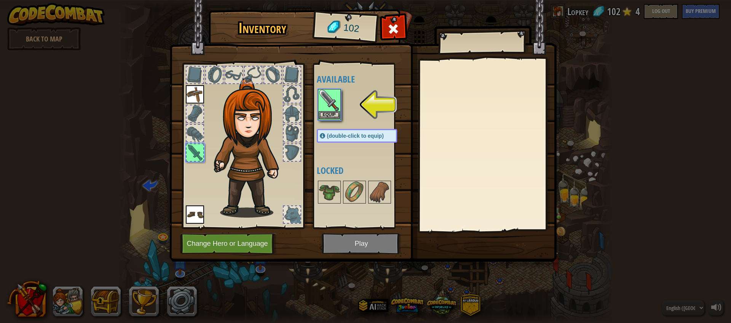
click at [329, 104] on img at bounding box center [329, 100] width 21 height 21
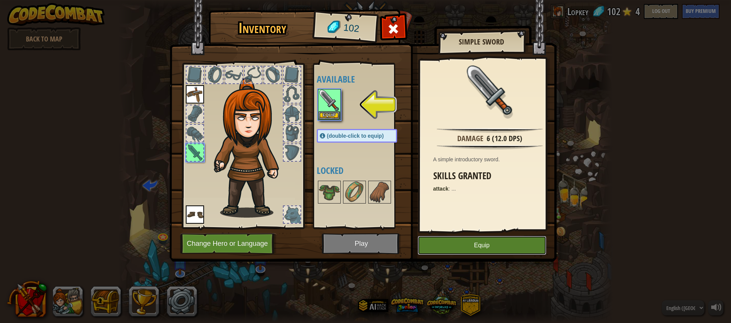
click at [471, 247] on button "Equip" at bounding box center [482, 245] width 129 height 19
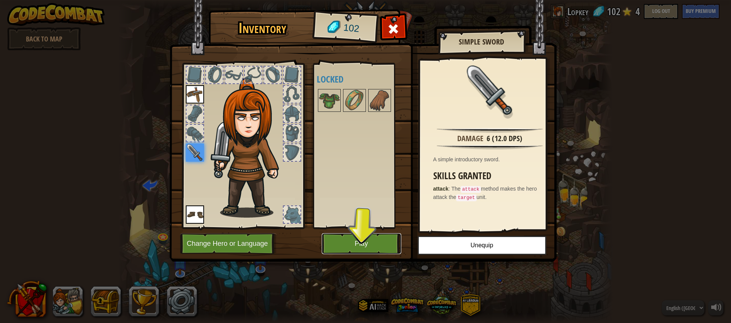
click at [355, 246] on button "Play" at bounding box center [362, 243] width 80 height 21
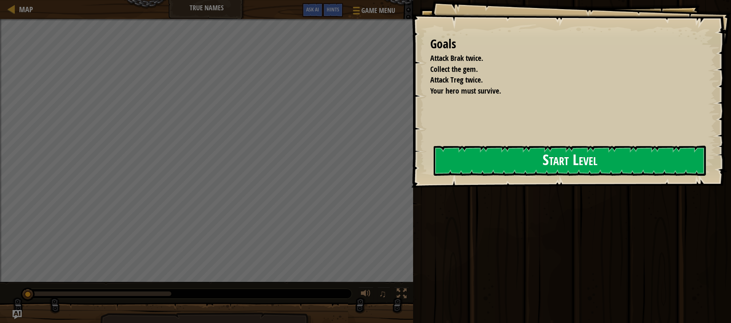
click at [572, 153] on button "Start Level" at bounding box center [570, 161] width 272 height 30
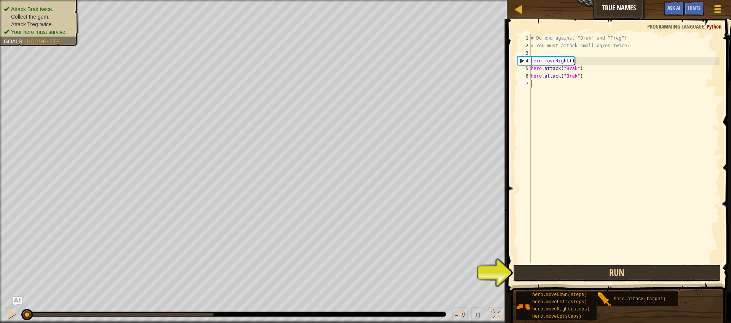
click at [622, 274] on button "Run" at bounding box center [617, 273] width 208 height 18
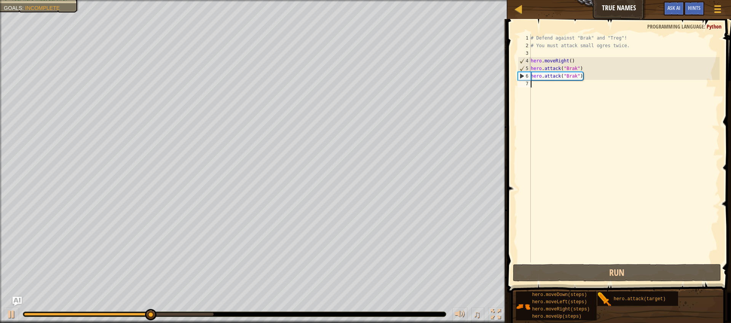
click at [551, 85] on div "# Defend against "Brak" and "Treg"! # You must attack small ogres twice. hero .…" at bounding box center [624, 156] width 190 height 244
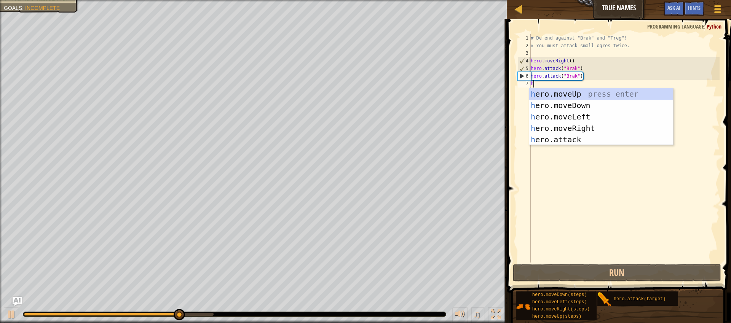
scroll to position [3, 0]
type textarea "hero"
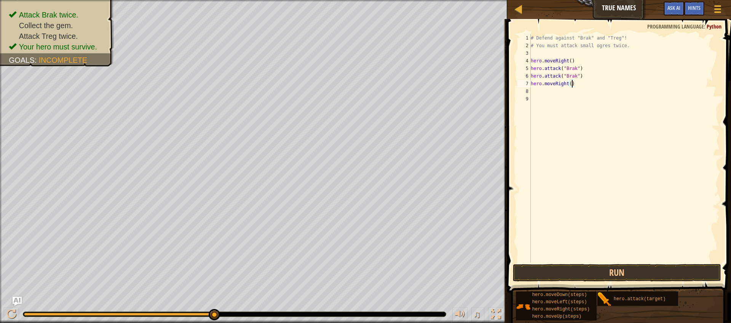
type textarea "hero.moveRight(2)"
type textarea "hero.attack("Treg")"
click at [630, 270] on button "Run" at bounding box center [617, 273] width 208 height 18
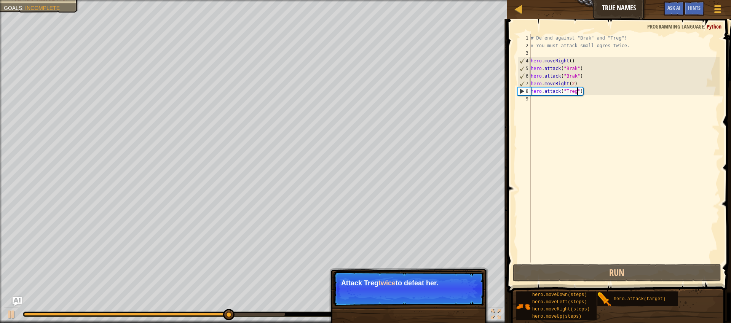
click at [545, 102] on div "# Defend against "Brak" and "Treg"! # You must attack small ogres twice. hero .…" at bounding box center [624, 156] width 190 height 244
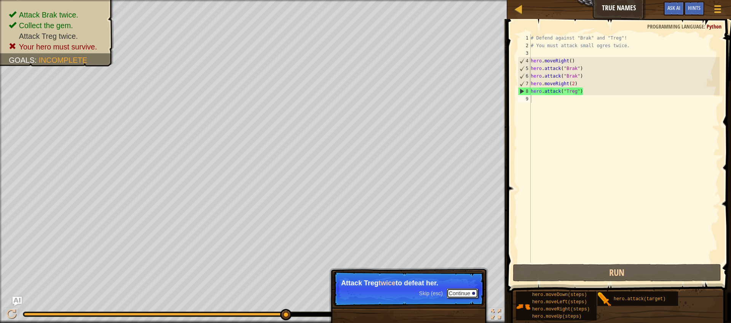
click at [462, 291] on button "Continue" at bounding box center [463, 294] width 32 height 10
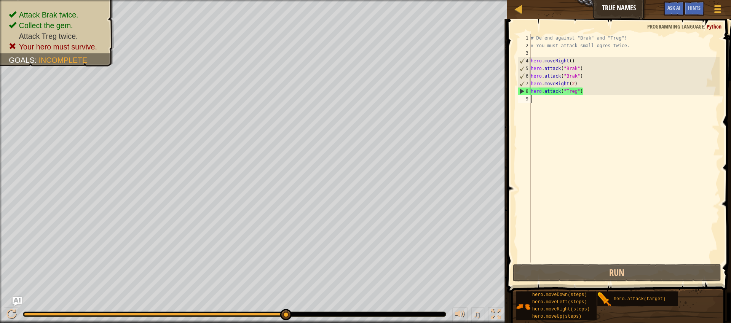
click at [541, 97] on div "# Defend against "Brak" and "Treg"! # You must attack small ogres twice. hero .…" at bounding box center [624, 156] width 190 height 244
click at [588, 93] on div "# Defend against "Brak" and "Treg"! # You must attack small ogres twice. hero .…" at bounding box center [624, 156] width 190 height 244
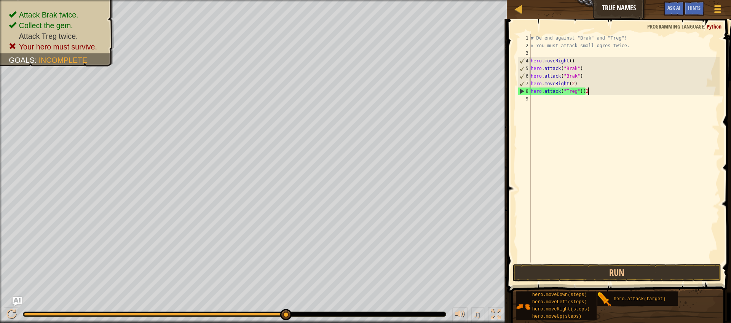
scroll to position [3, 5]
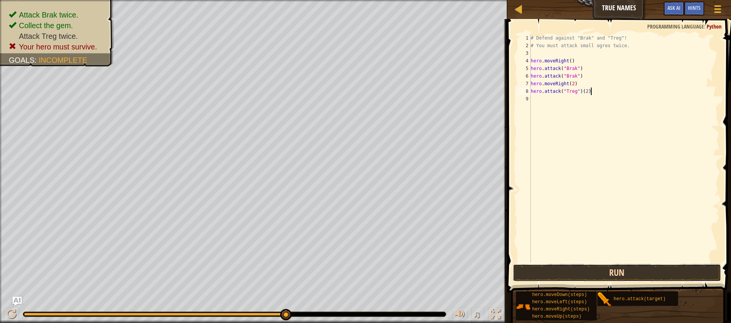
click at [608, 269] on button "Run" at bounding box center [617, 273] width 208 height 18
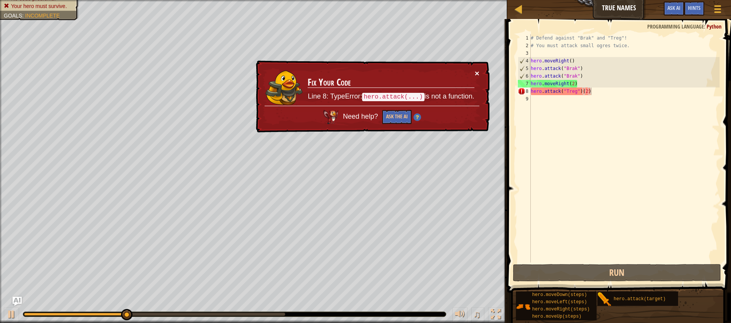
click at [478, 73] on button "×" at bounding box center [477, 73] width 5 height 8
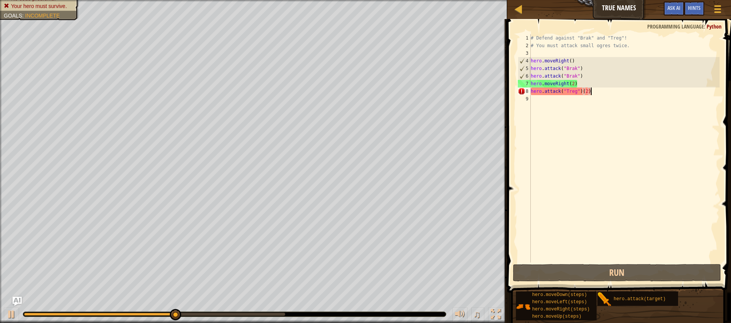
click at [594, 92] on div "# Defend against "Brak" and "Treg"! # You must attack small ogres twice. hero .…" at bounding box center [624, 156] width 190 height 244
type textarea "hero.attack("Treg")"
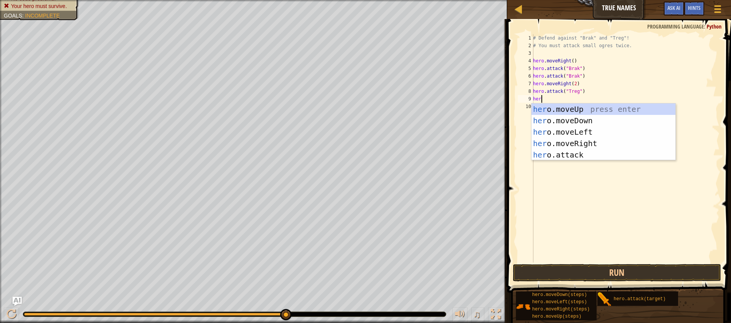
scroll to position [3, 0]
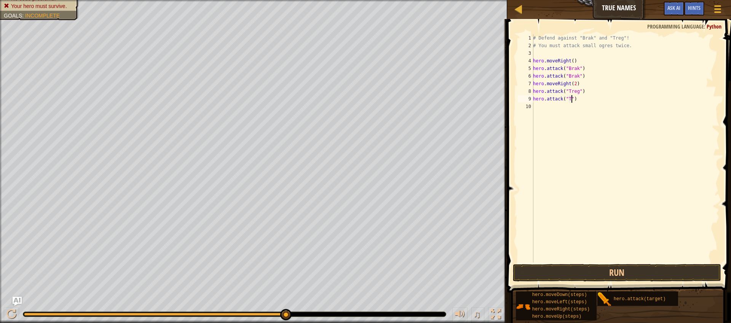
type textarea "hero.attack("Treg")"
click at [546, 105] on div "# Defend against "Brak" and "Treg"! # You must attack small ogres twice. hero .…" at bounding box center [625, 156] width 188 height 244
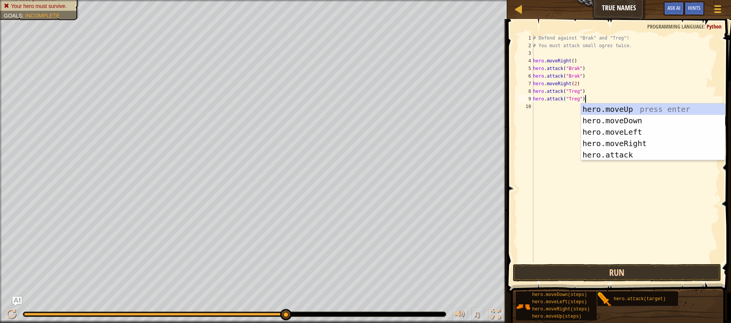
type textarea "hero.attack("Treg")"
click at [596, 272] on button "Run" at bounding box center [617, 273] width 208 height 18
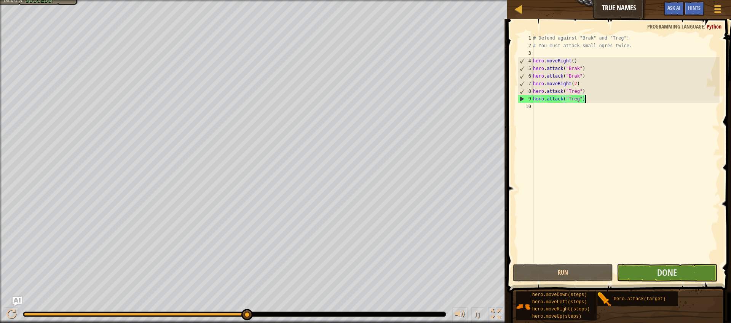
click at [547, 109] on div "# Defend against "Brak" and "Treg"! # You must attack small ogres twice. hero .…" at bounding box center [625, 156] width 188 height 244
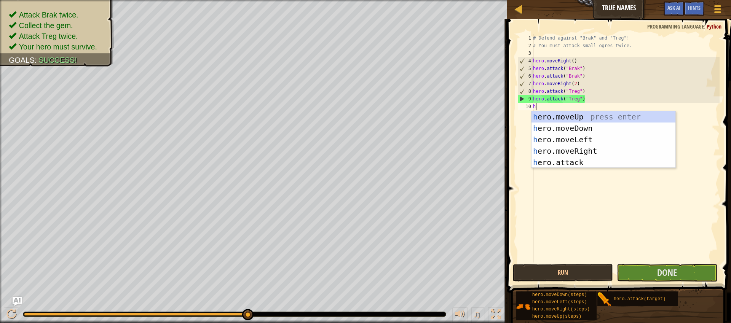
type textarea "hero"
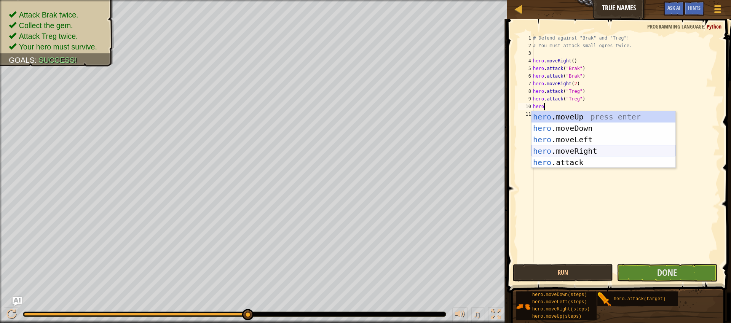
click at [575, 155] on div "hero .moveUp press enter hero .moveDown press enter hero .moveLeft press enter …" at bounding box center [603, 151] width 144 height 80
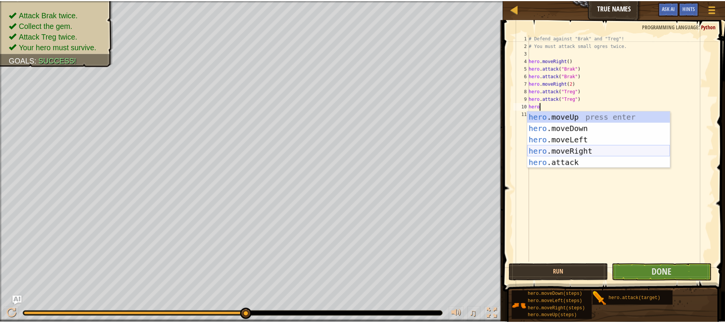
scroll to position [3, 0]
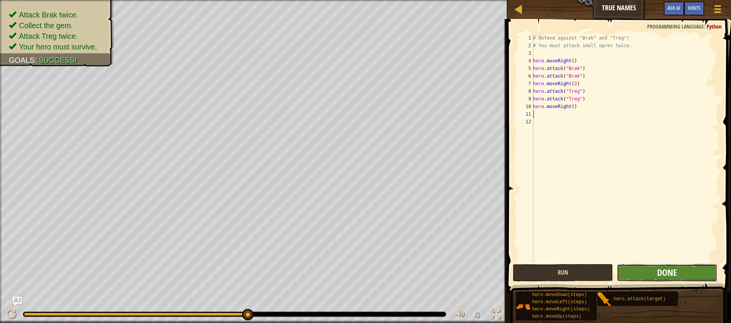
click at [668, 271] on span "Done" at bounding box center [667, 272] width 20 height 12
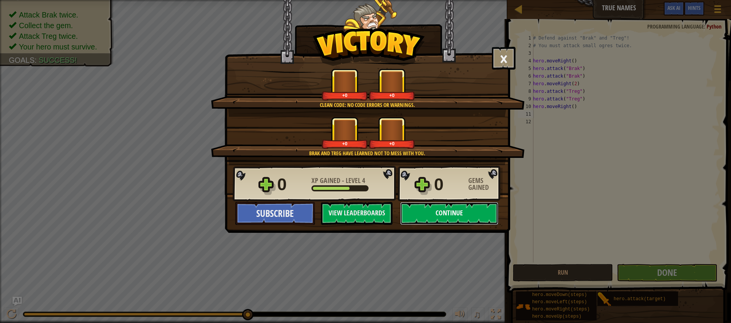
click at [454, 212] on button "Continue" at bounding box center [449, 213] width 98 height 23
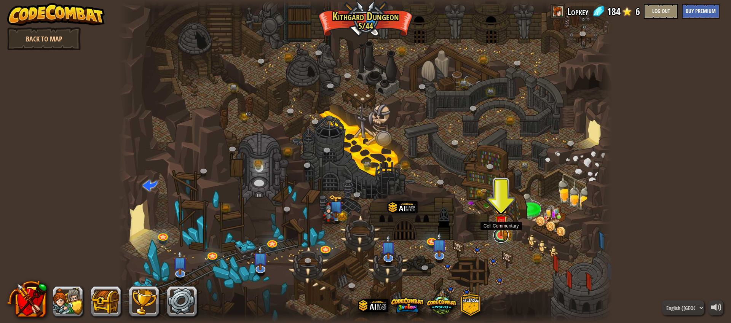
click at [501, 238] on link at bounding box center [500, 235] width 15 height 15
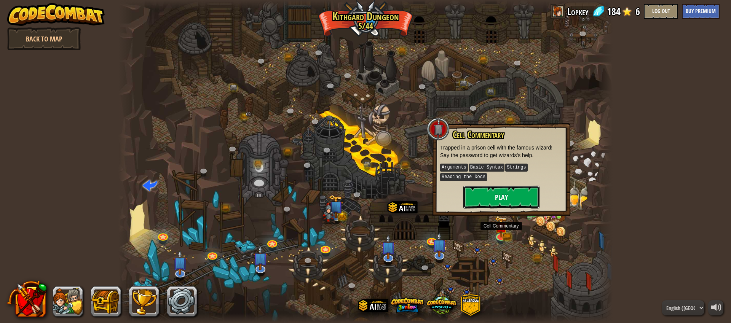
click at [496, 196] on button "Play" at bounding box center [501, 197] width 76 height 23
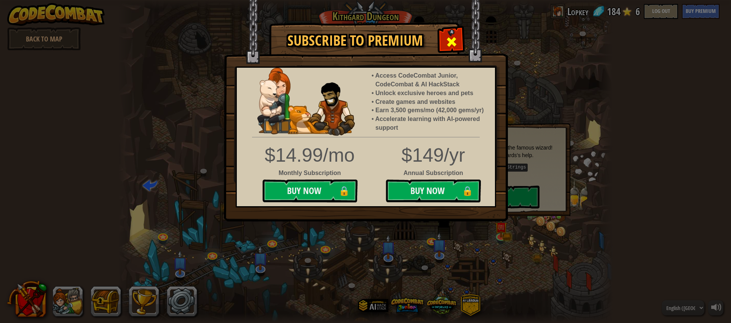
click at [455, 44] on span at bounding box center [451, 42] width 12 height 12
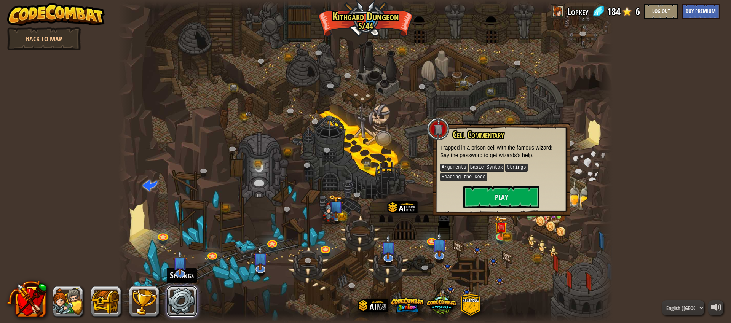
click at [186, 304] on link at bounding box center [182, 301] width 30 height 30
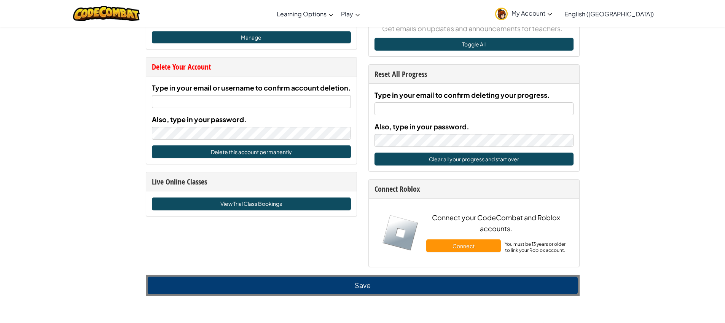
scroll to position [491, 0]
